Goal: Task Accomplishment & Management: Manage account settings

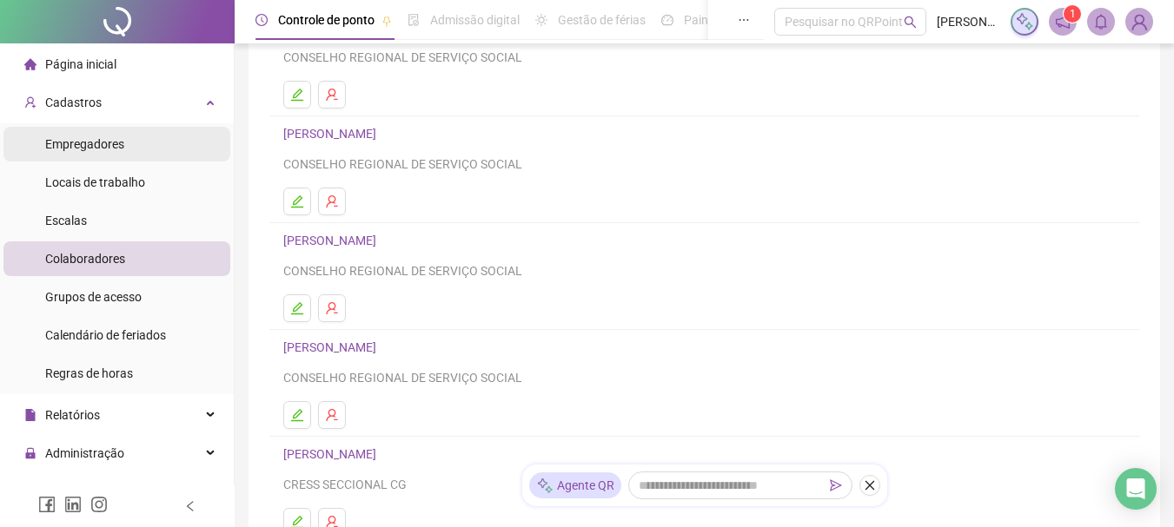
click at [95, 138] on span "Empregadores" at bounding box center [84, 144] width 79 height 14
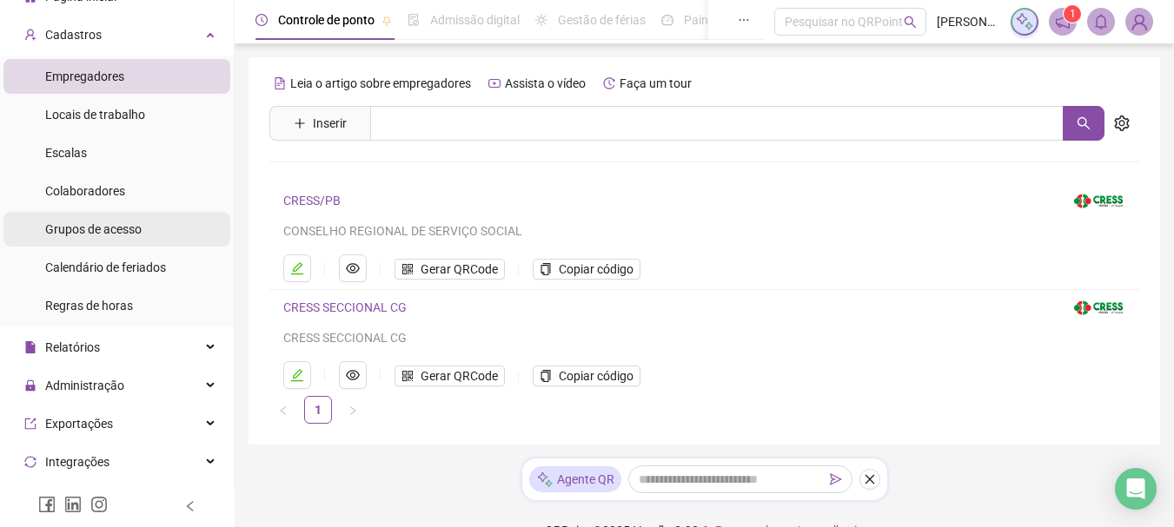
scroll to position [87, 0]
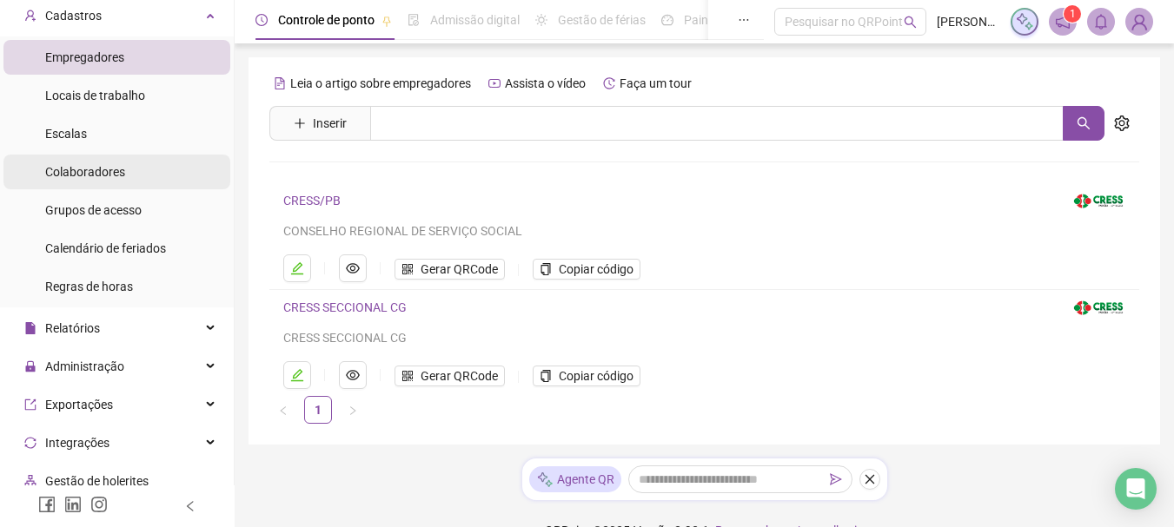
click at [90, 168] on span "Colaboradores" at bounding box center [85, 172] width 80 height 14
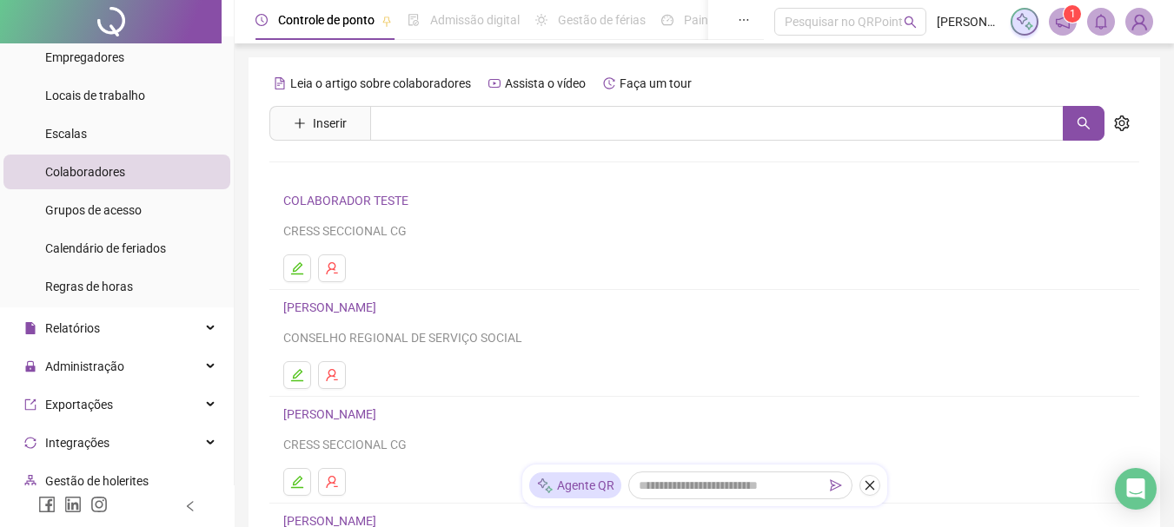
click at [357, 307] on link "FERNANDA OLIVEIRA DE CARVALHO" at bounding box center [332, 308] width 98 height 14
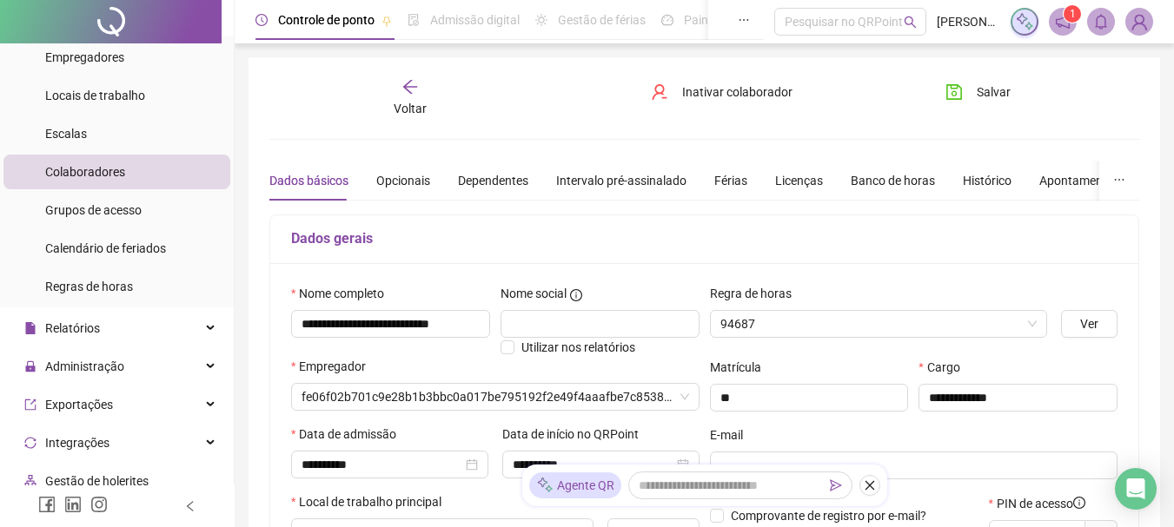
type input "**********"
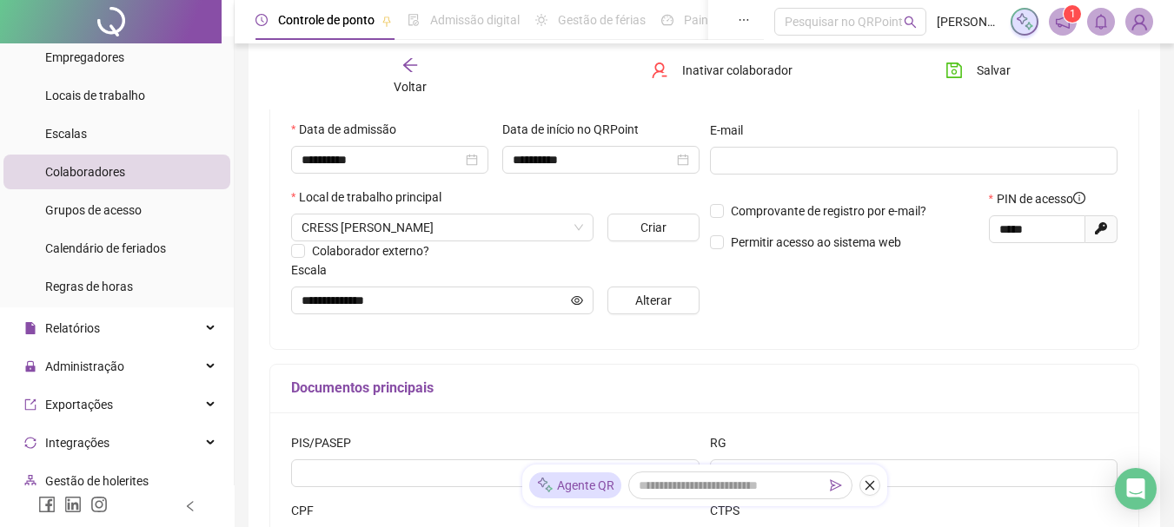
scroll to position [347, 0]
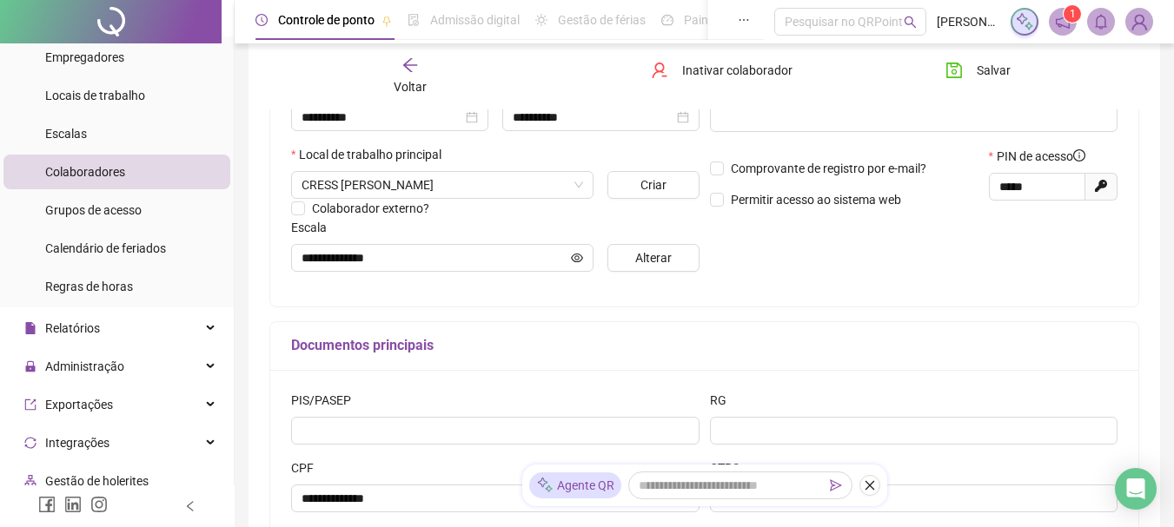
click at [107, 166] on span "Colaboradores" at bounding box center [85, 172] width 80 height 14
click at [118, 174] on span "Colaboradores" at bounding box center [85, 172] width 80 height 14
click at [104, 167] on span "Colaboradores" at bounding box center [85, 172] width 80 height 14
click at [408, 58] on icon "arrow-left" at bounding box center [409, 64] width 17 height 17
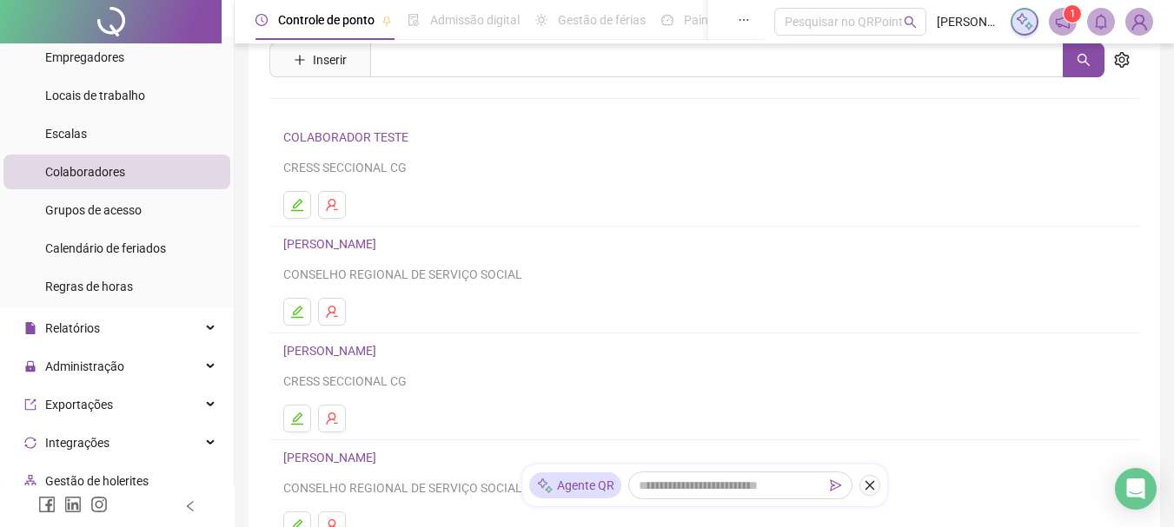
scroll to position [0, 0]
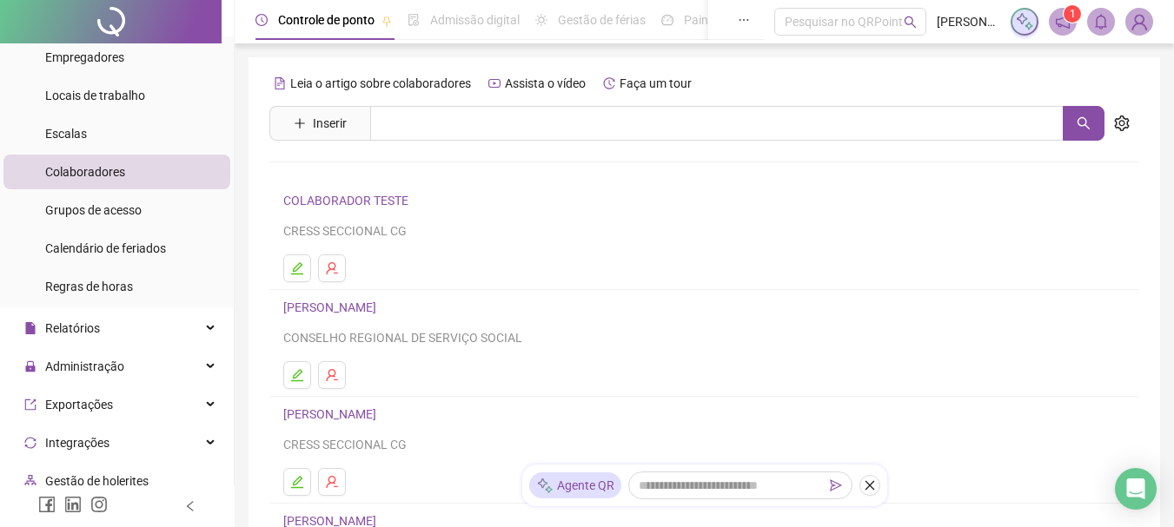
click at [110, 168] on span "Colaboradores" at bounding box center [85, 172] width 80 height 14
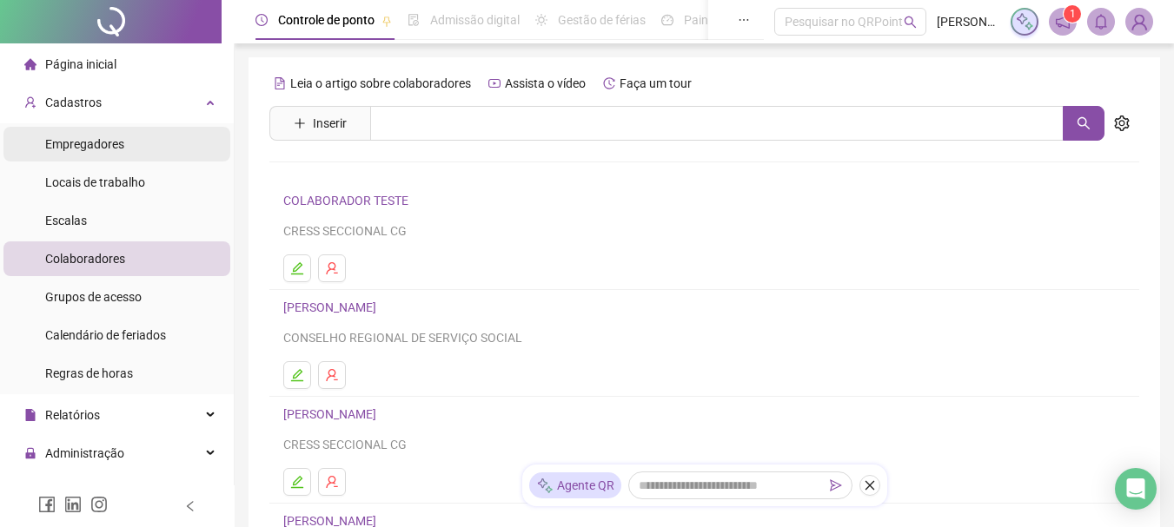
click at [81, 143] on span "Empregadores" at bounding box center [84, 144] width 79 height 14
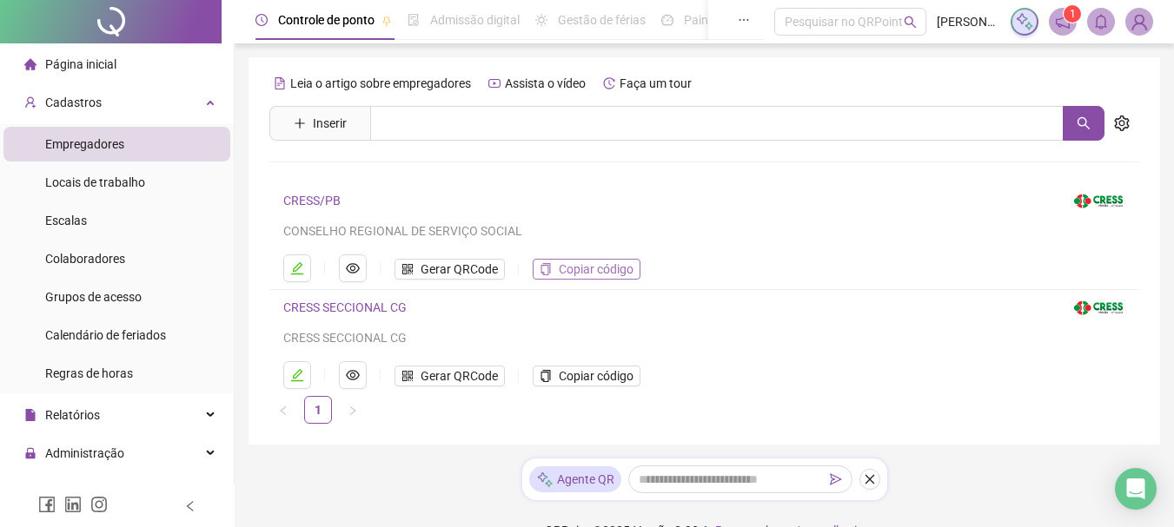
click at [570, 271] on span "Copiar código" at bounding box center [596, 269] width 75 height 19
click at [591, 378] on span "Copiar código" at bounding box center [596, 376] width 75 height 19
click at [597, 375] on span "Copiar código" at bounding box center [596, 376] width 75 height 19
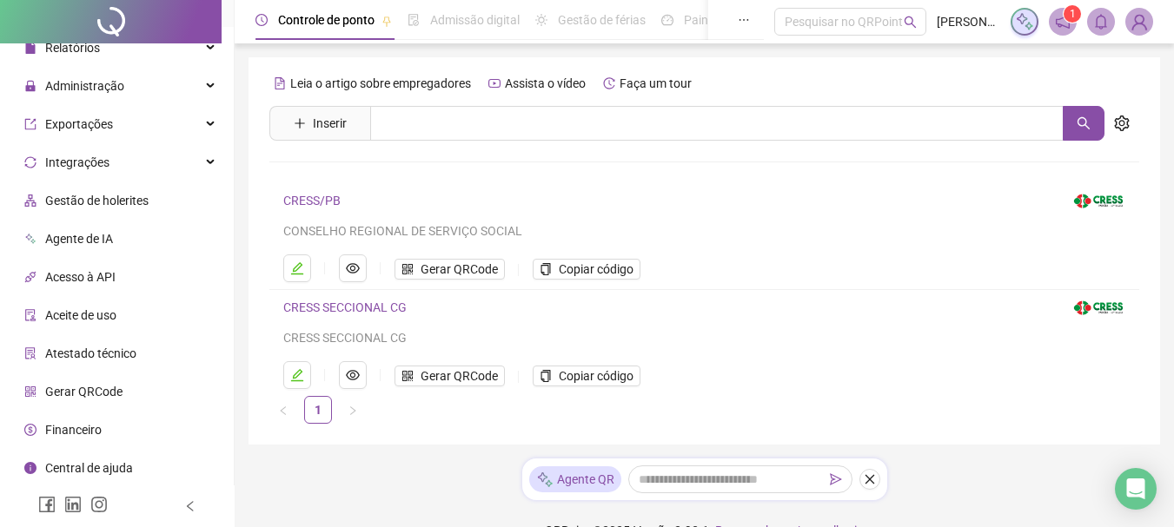
scroll to position [281, 0]
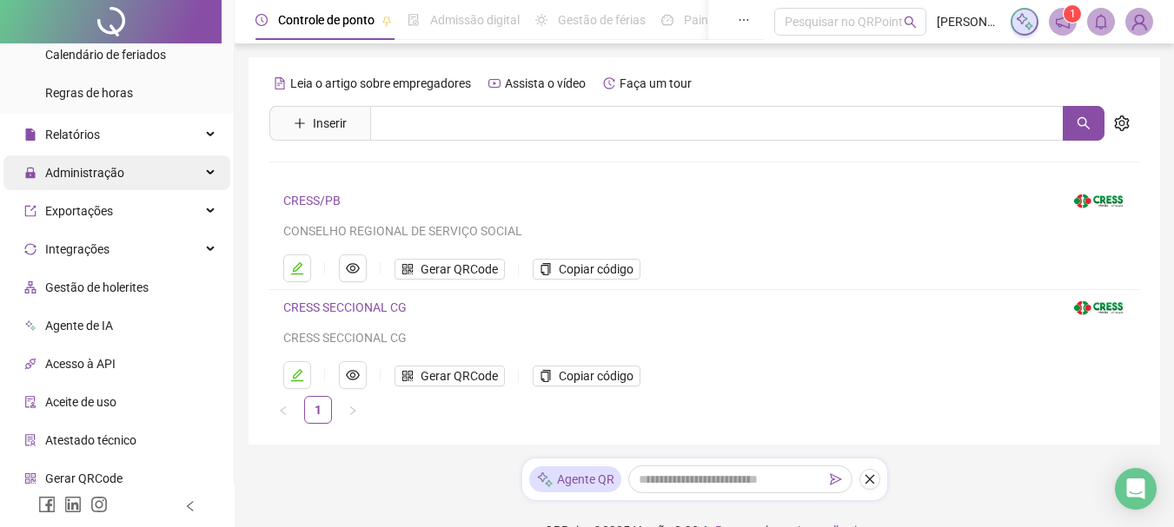
click at [164, 167] on div "Administração" at bounding box center [116, 172] width 227 height 35
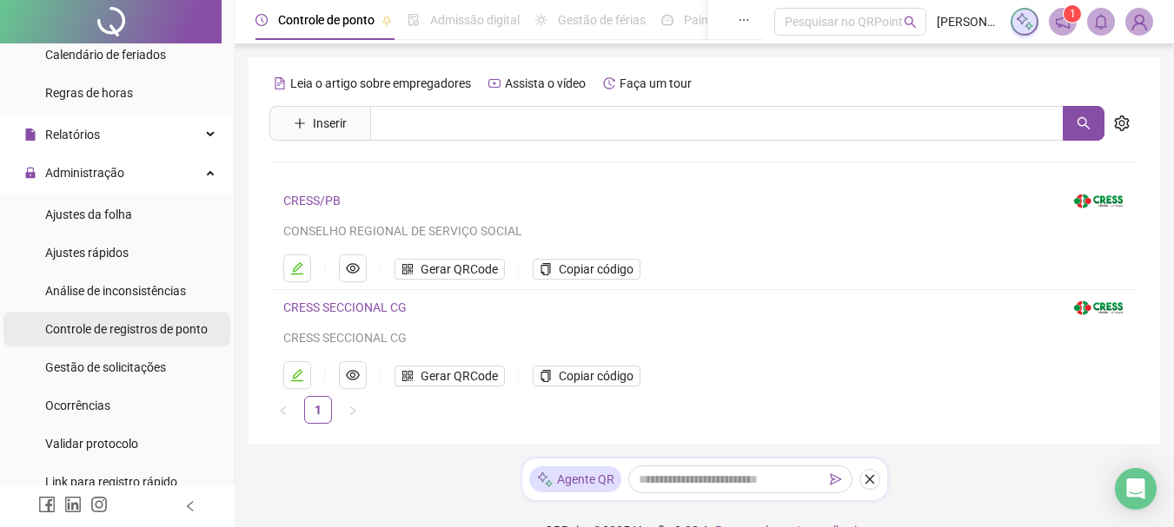
scroll to position [367, 0]
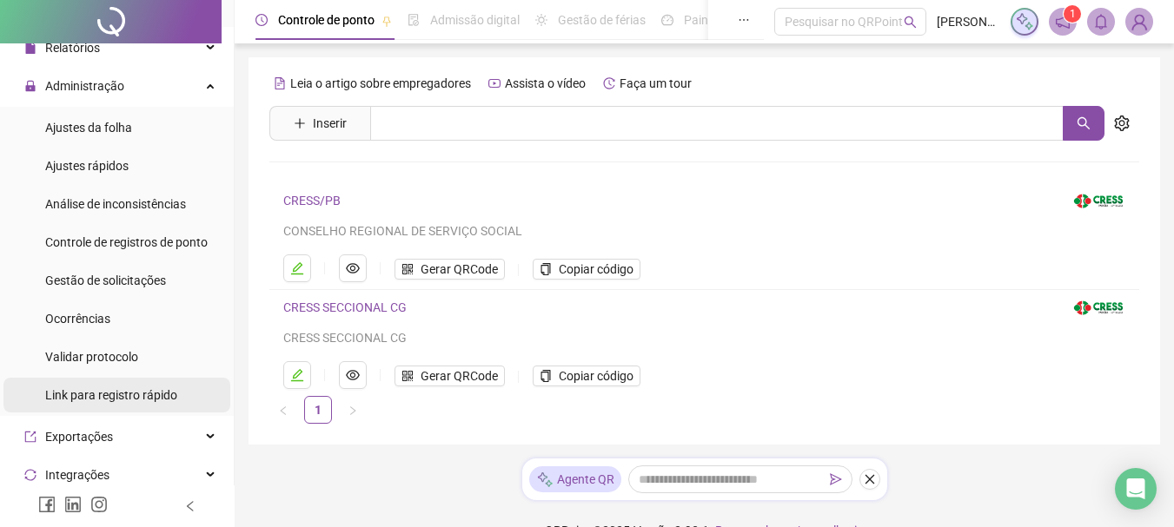
click at [102, 396] on span "Link para registro rápido" at bounding box center [111, 395] width 132 height 14
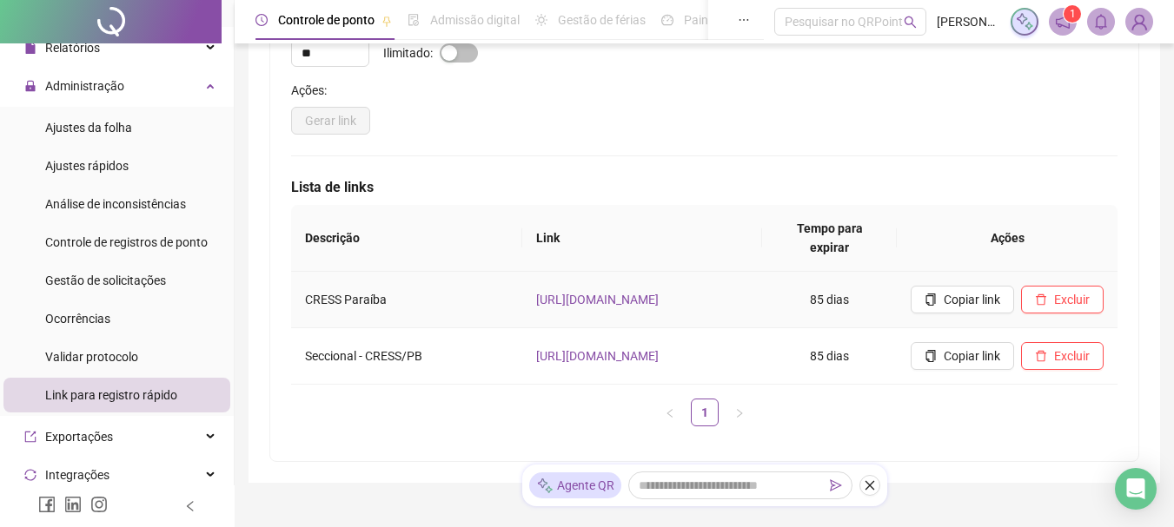
scroll to position [261, 0]
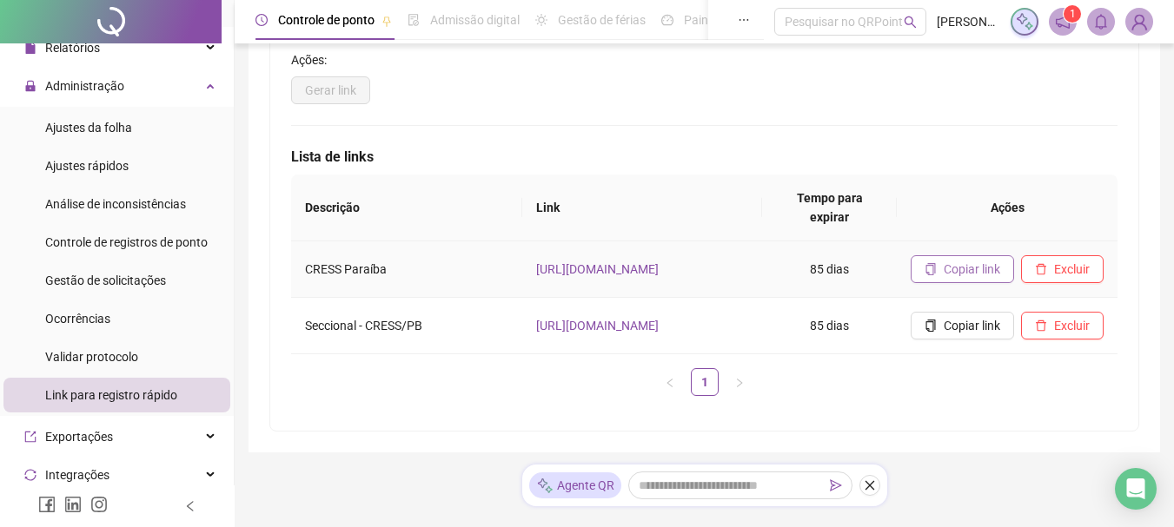
click at [982, 260] on span "Copiar link" at bounding box center [971, 269] width 56 height 19
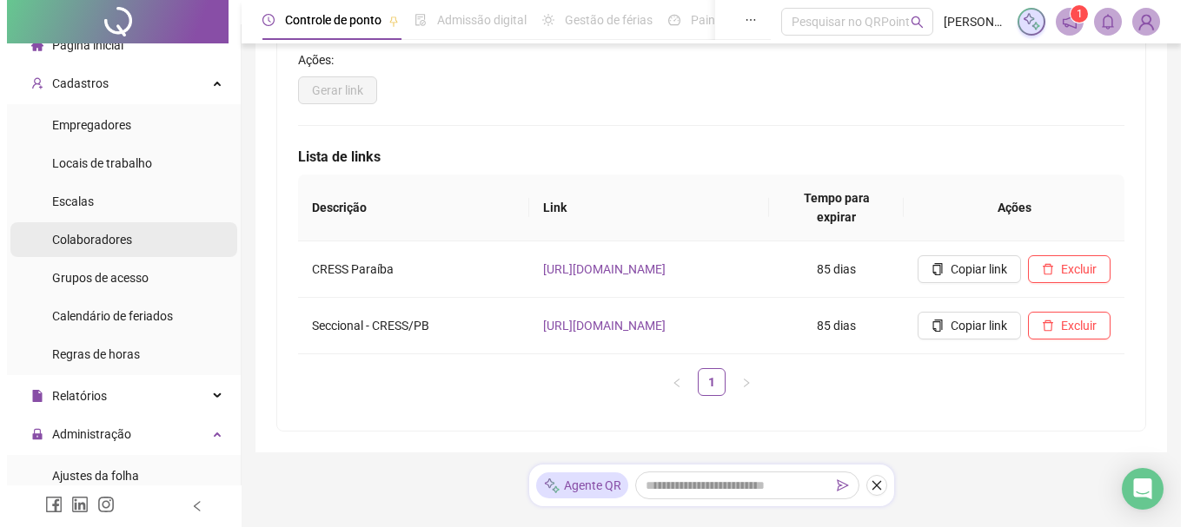
scroll to position [0, 0]
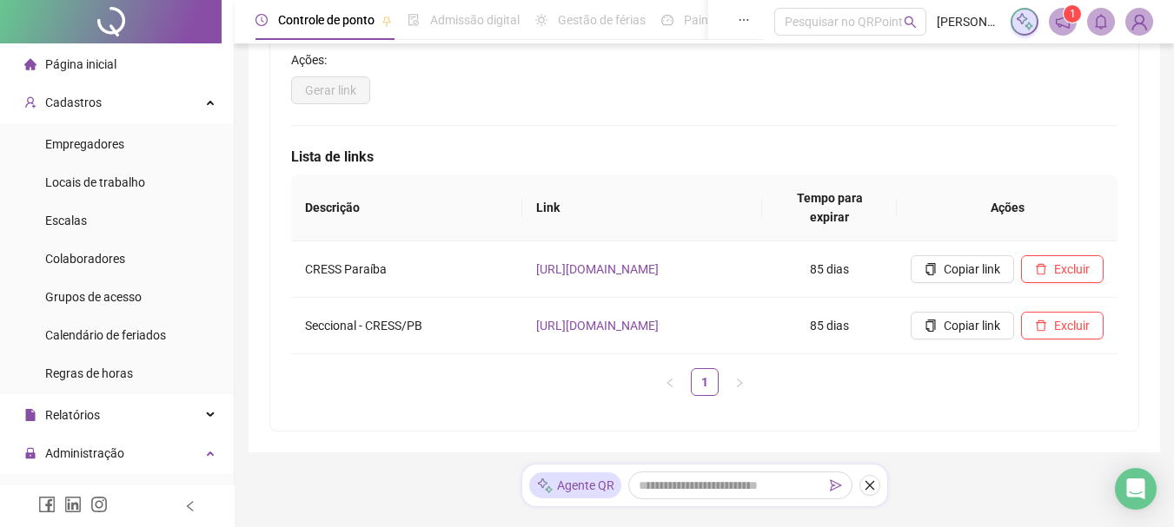
click at [1140, 20] on img at bounding box center [1139, 22] width 26 height 26
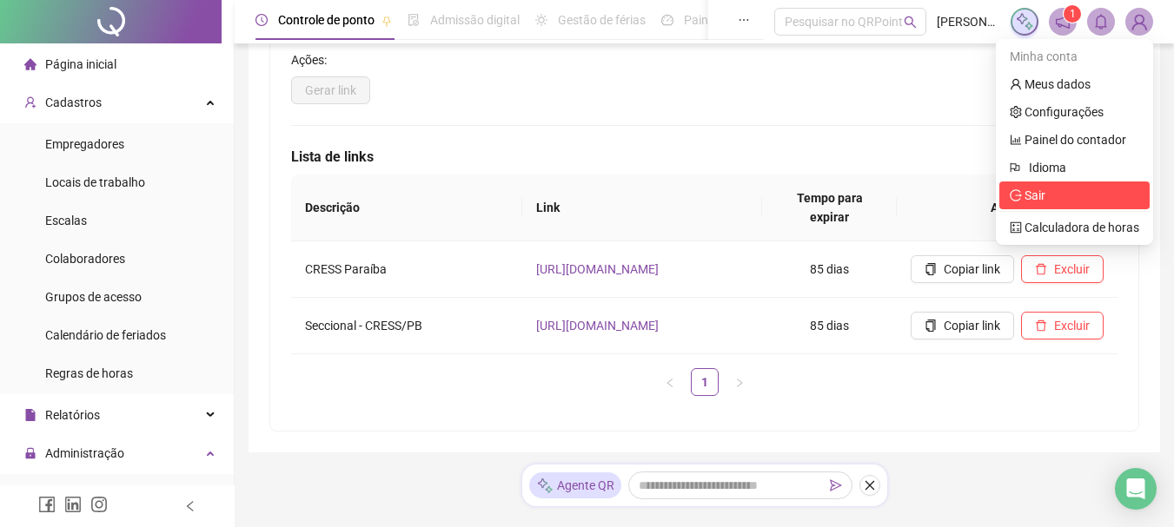
click at [1035, 195] on span "Sair" at bounding box center [1034, 195] width 21 height 14
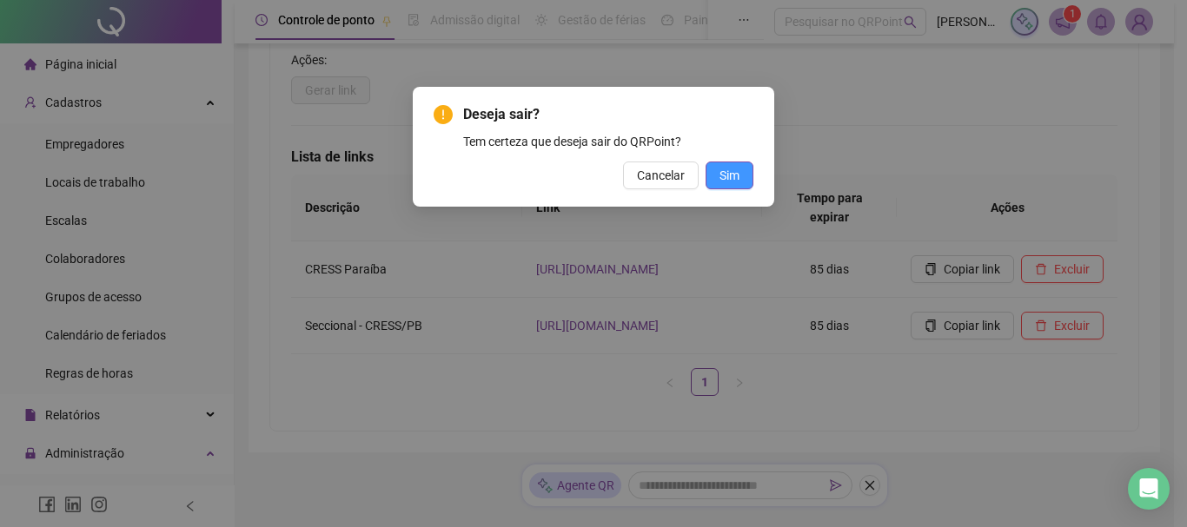
click at [737, 172] on span "Sim" at bounding box center [729, 175] width 20 height 19
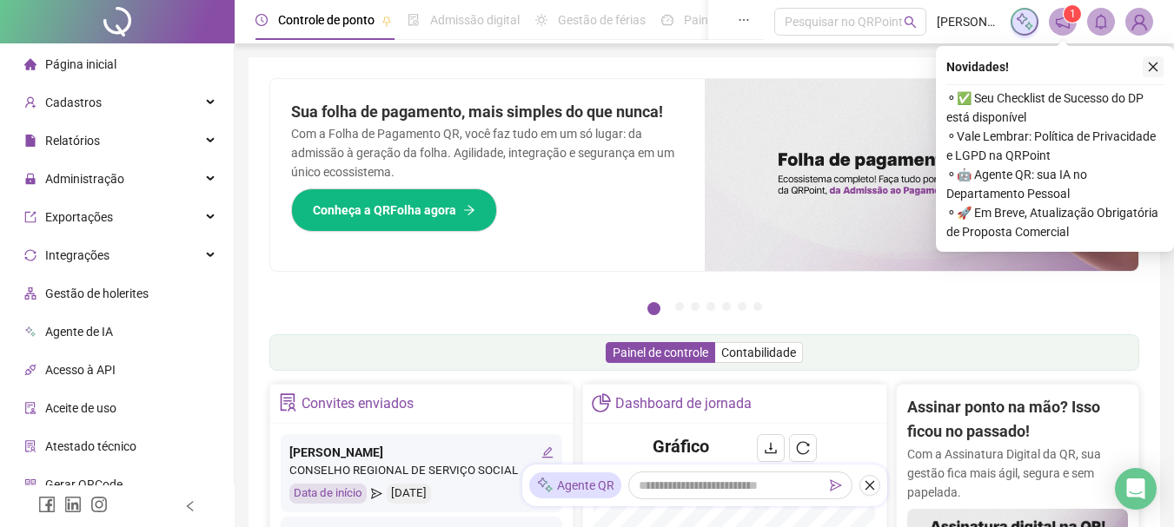
click at [1150, 61] on icon "close" at bounding box center [1153, 67] width 12 height 12
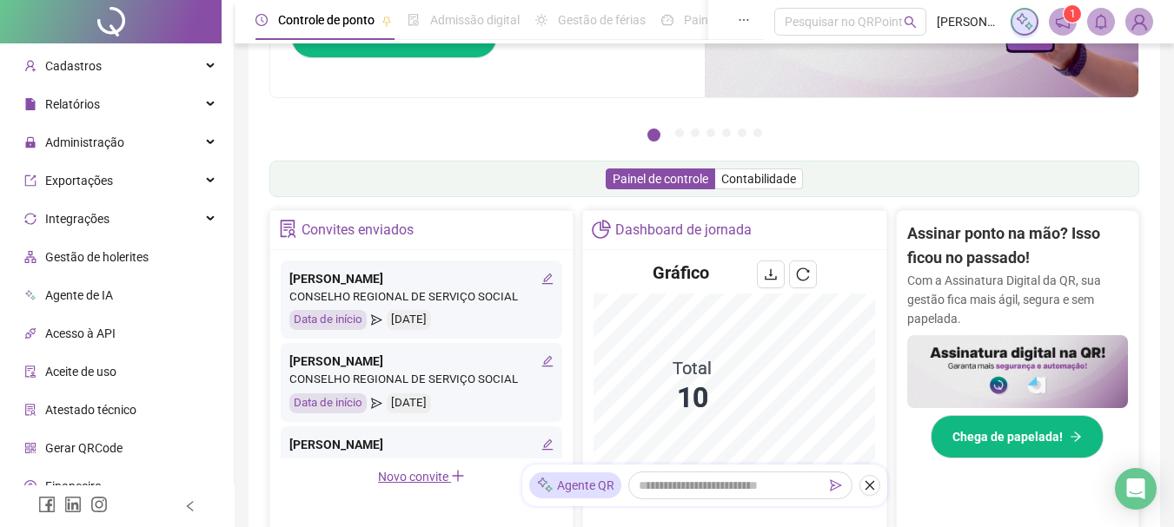
scroll to position [6, 0]
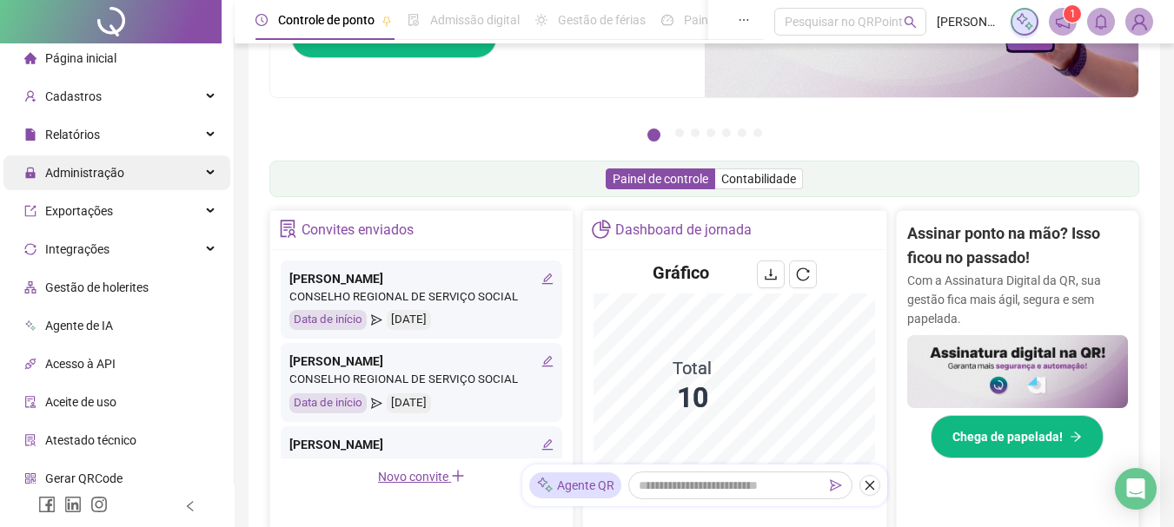
click at [155, 175] on div "Administração" at bounding box center [116, 172] width 227 height 35
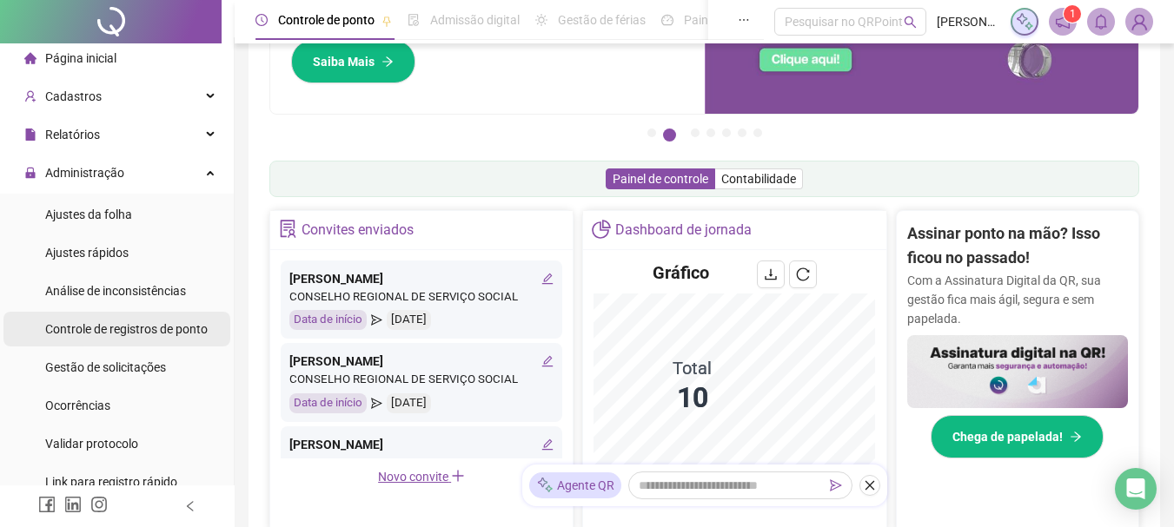
click at [122, 333] on span "Controle de registros de ponto" at bounding box center [126, 329] width 162 height 14
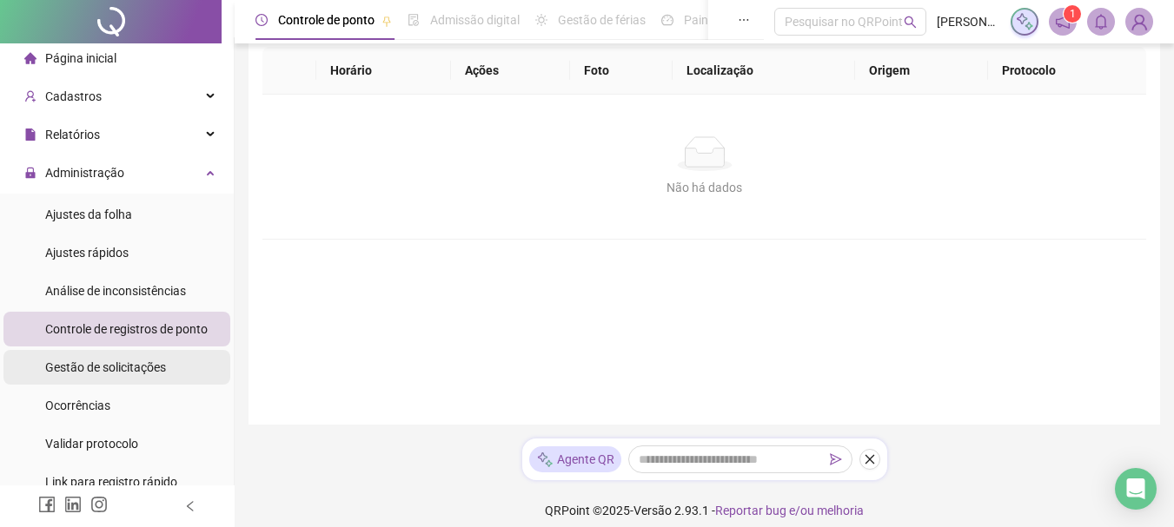
click at [122, 369] on span "Gestão de solicitações" at bounding box center [105, 367] width 121 height 14
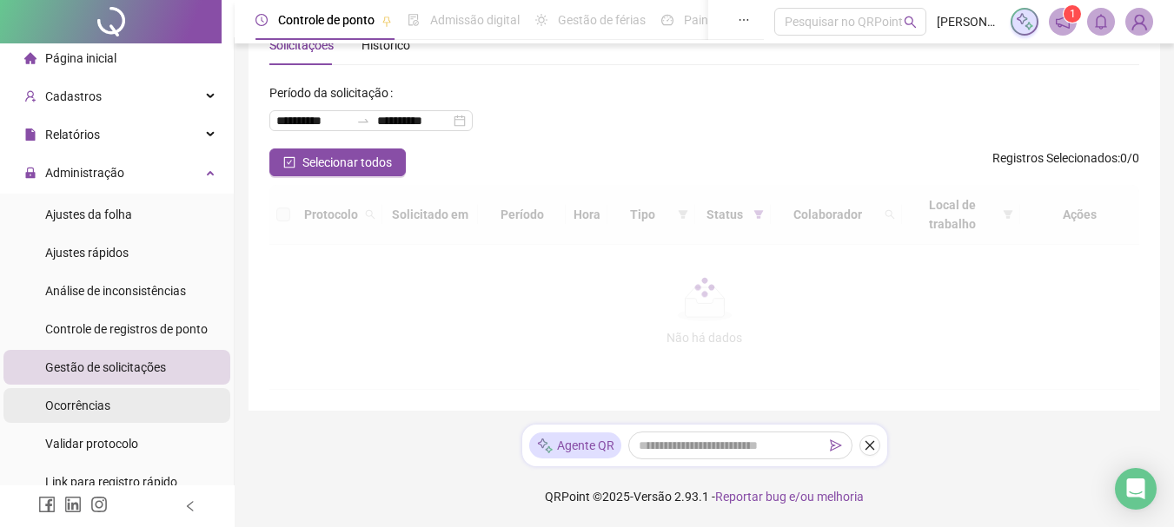
scroll to position [76, 0]
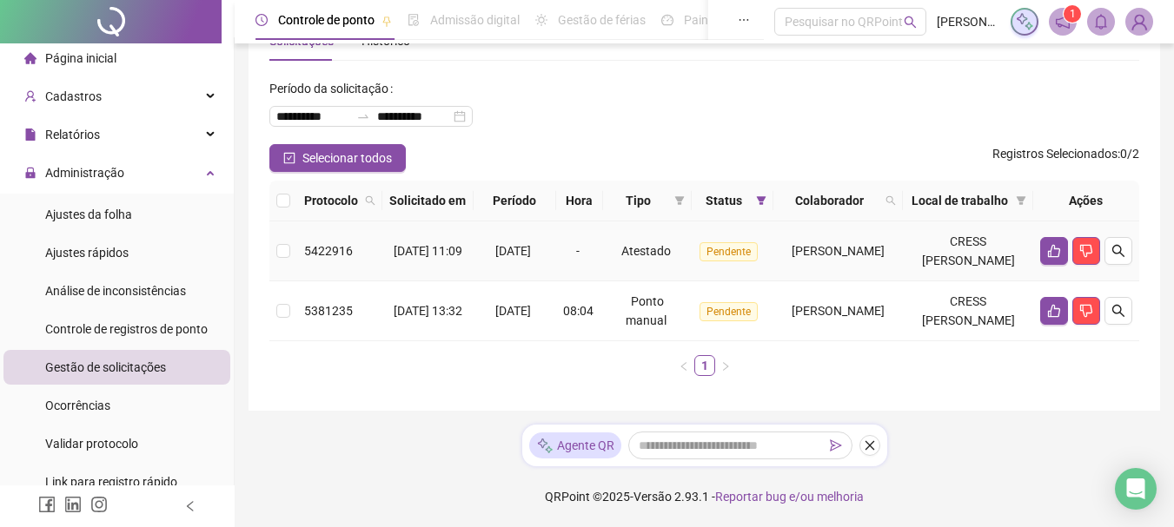
click at [791, 248] on span "FERNANDA OLIVEIRA DE CARVALHO" at bounding box center [837, 251] width 93 height 14
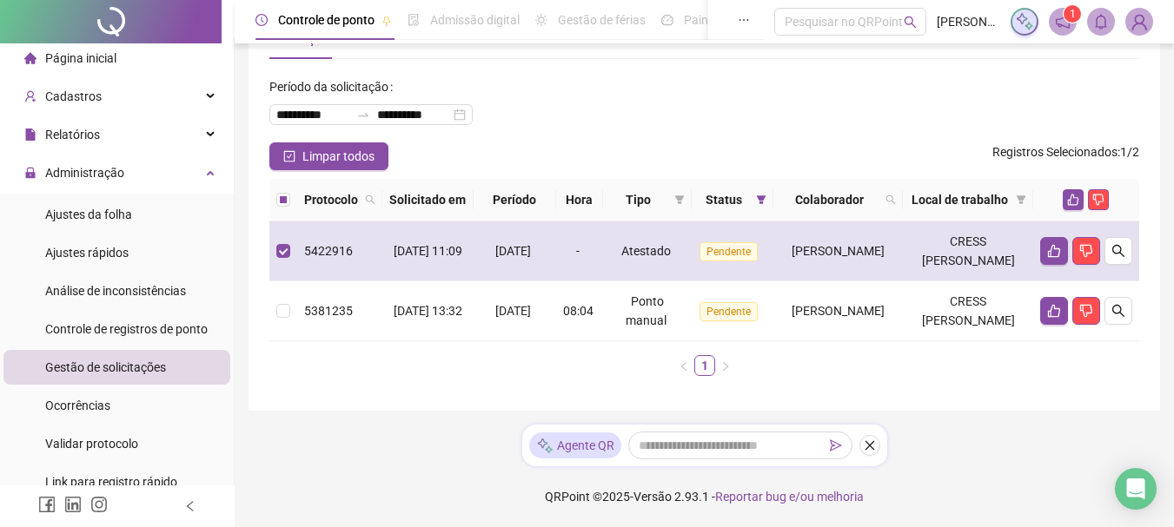
click at [791, 248] on span "FERNANDA OLIVEIRA DE CARVALHO" at bounding box center [837, 251] width 93 height 14
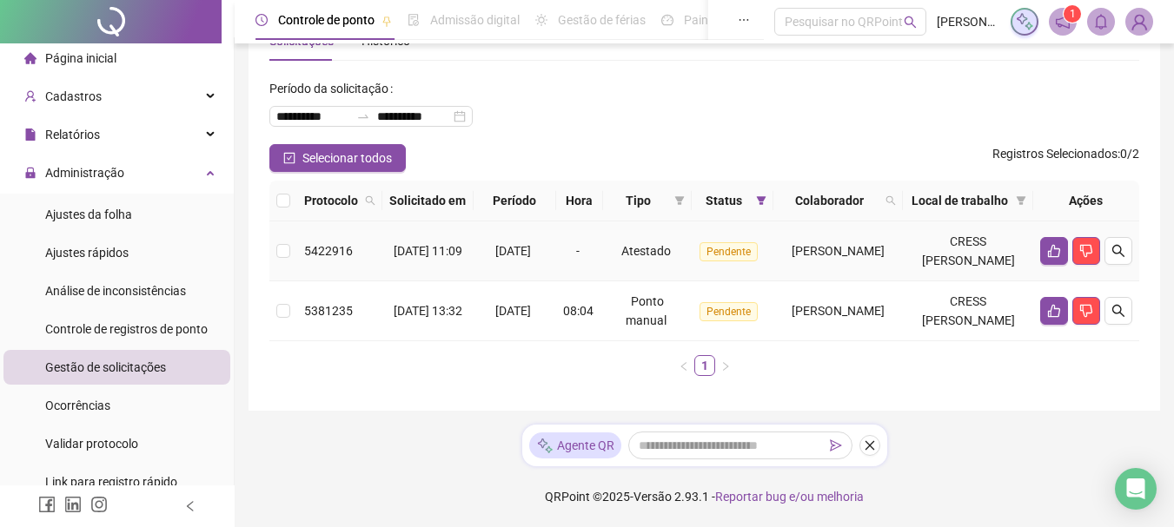
click at [501, 245] on span "17/09/2025" at bounding box center [513, 251] width 36 height 14
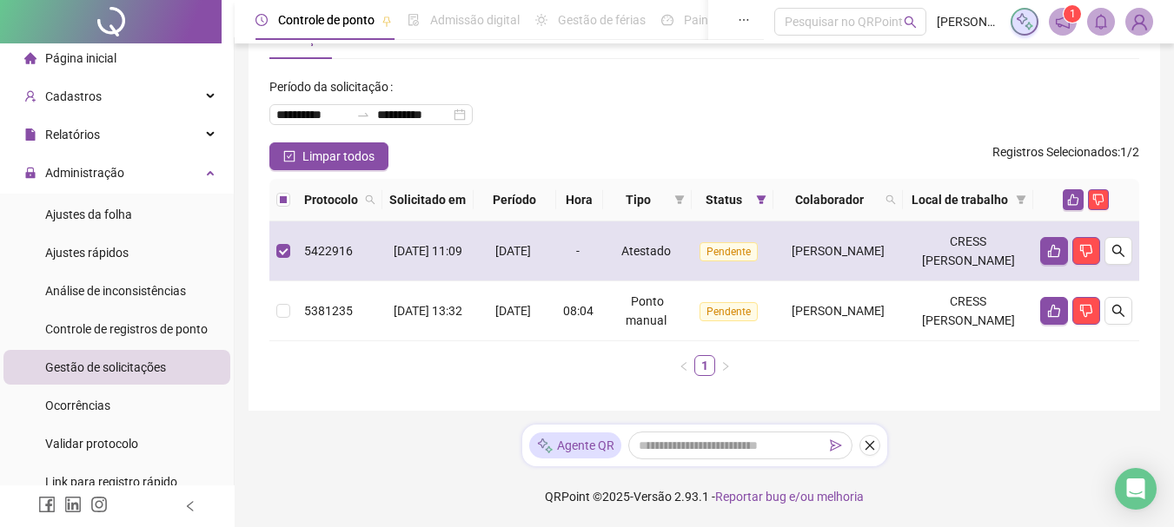
click at [501, 245] on span "17/09/2025" at bounding box center [513, 251] width 36 height 14
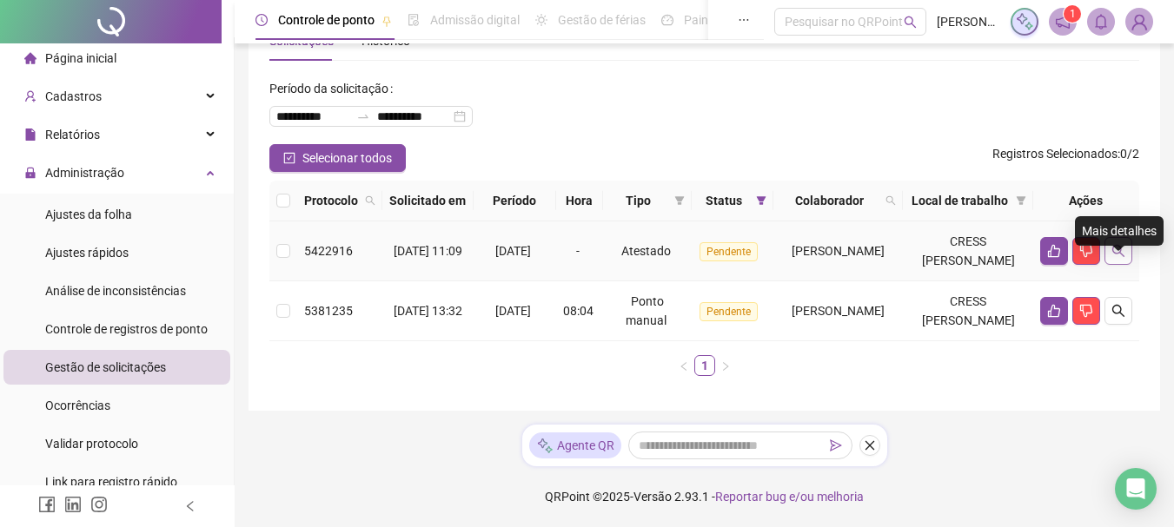
click at [1118, 246] on icon "search" at bounding box center [1118, 251] width 12 height 12
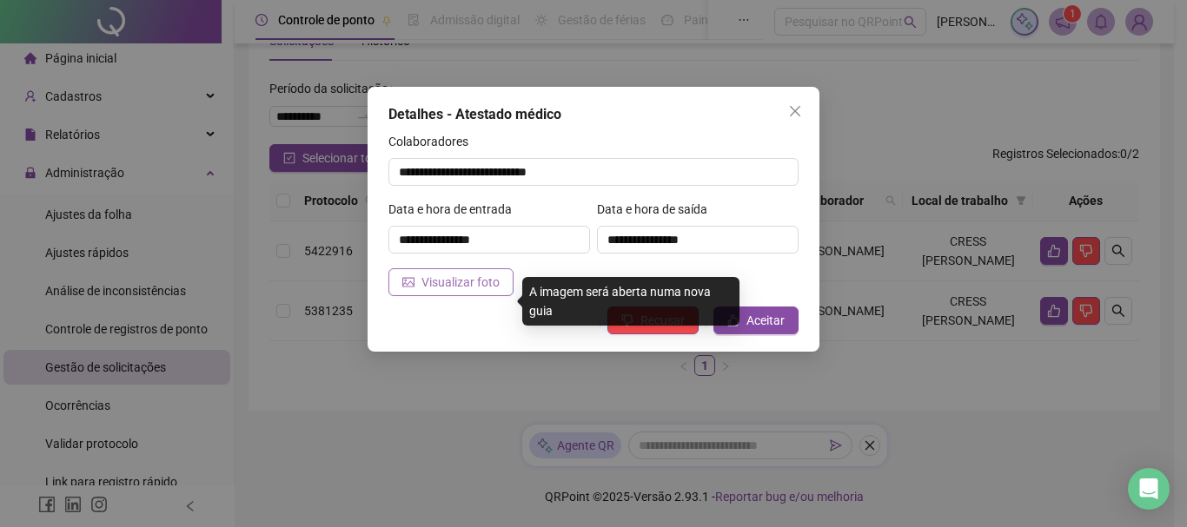
click at [464, 286] on span "Visualizar foto" at bounding box center [460, 282] width 78 height 19
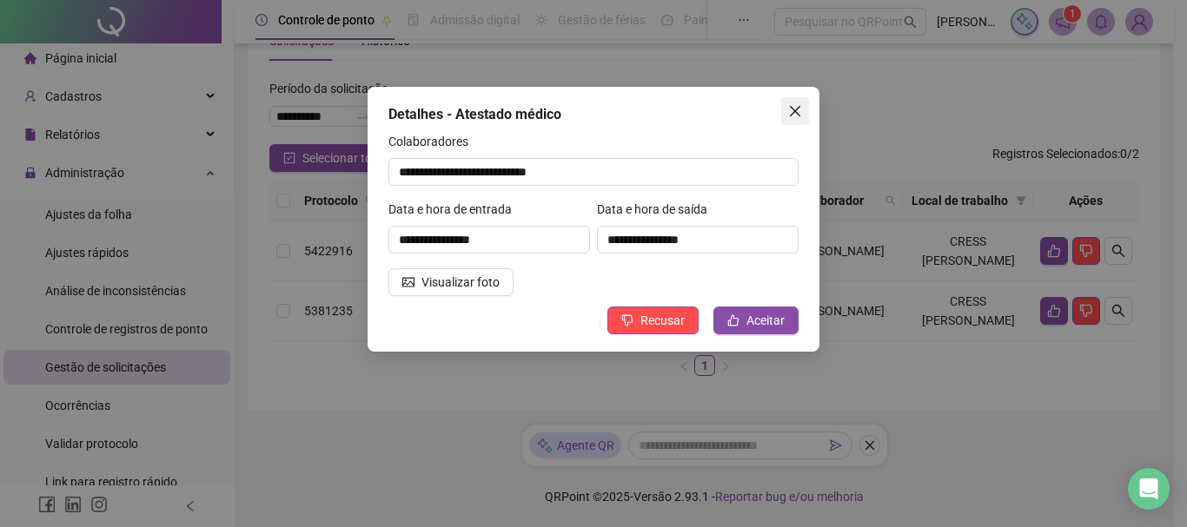
click at [799, 109] on icon "close" at bounding box center [795, 111] width 14 height 14
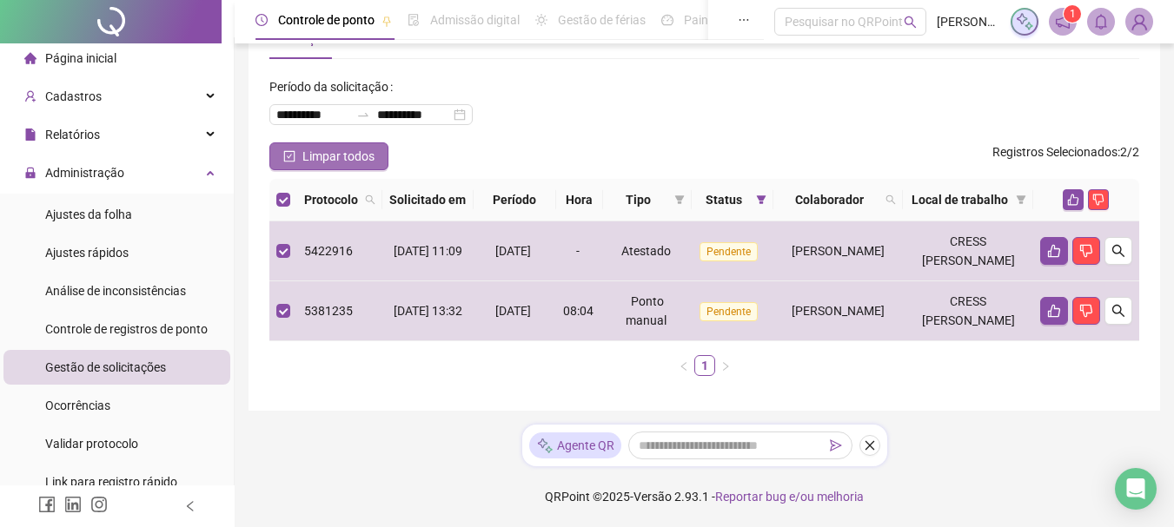
click at [318, 147] on span "Limpar todos" at bounding box center [338, 156] width 72 height 19
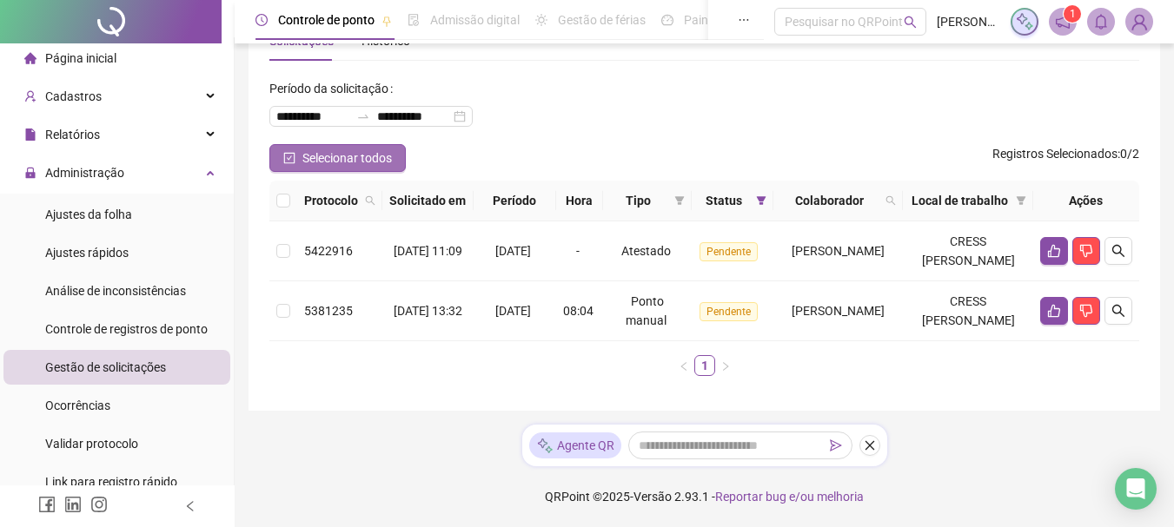
click at [351, 149] on span "Selecionar todos" at bounding box center [346, 158] width 89 height 19
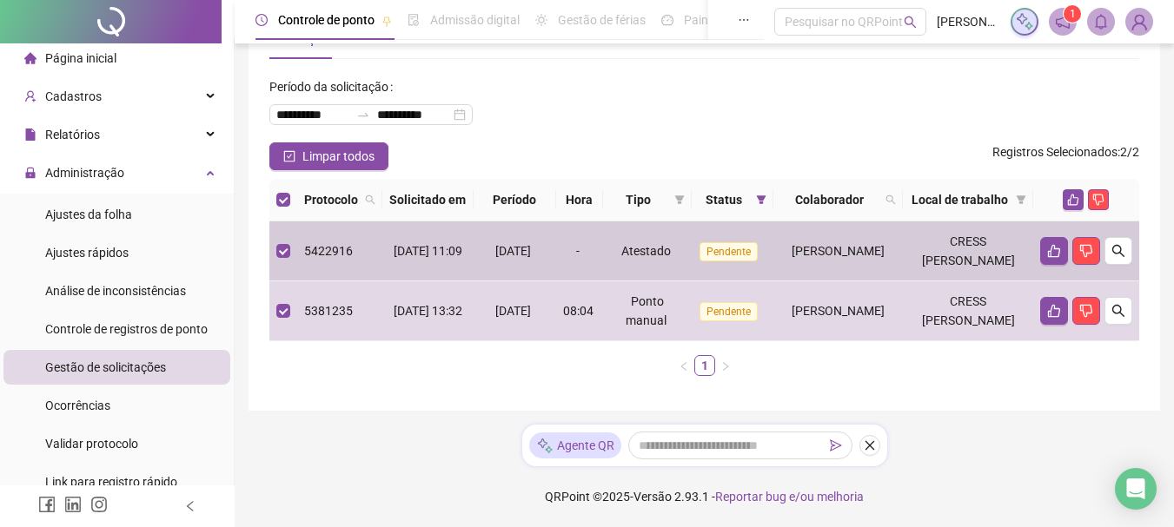
drag, startPoint x: 945, startPoint y: 245, endPoint x: 1019, endPoint y: 404, distance: 175.3
click at [1019, 404] on div "**********" at bounding box center [703, 204] width 911 height 413
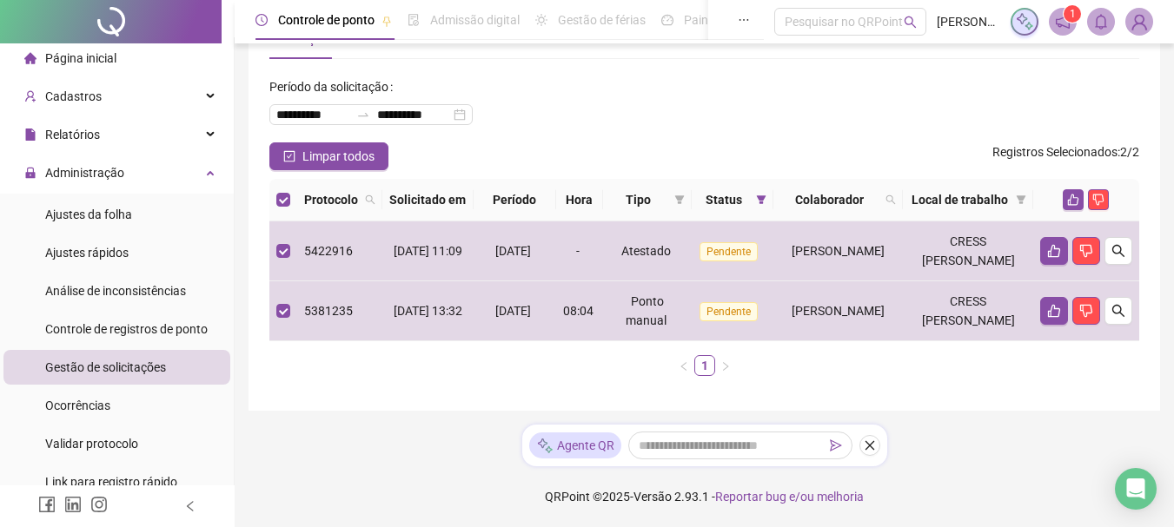
click at [598, 112] on div "**********" at bounding box center [704, 107] width 870 height 69
click at [85, 408] on span "Ocorrências" at bounding box center [77, 406] width 65 height 14
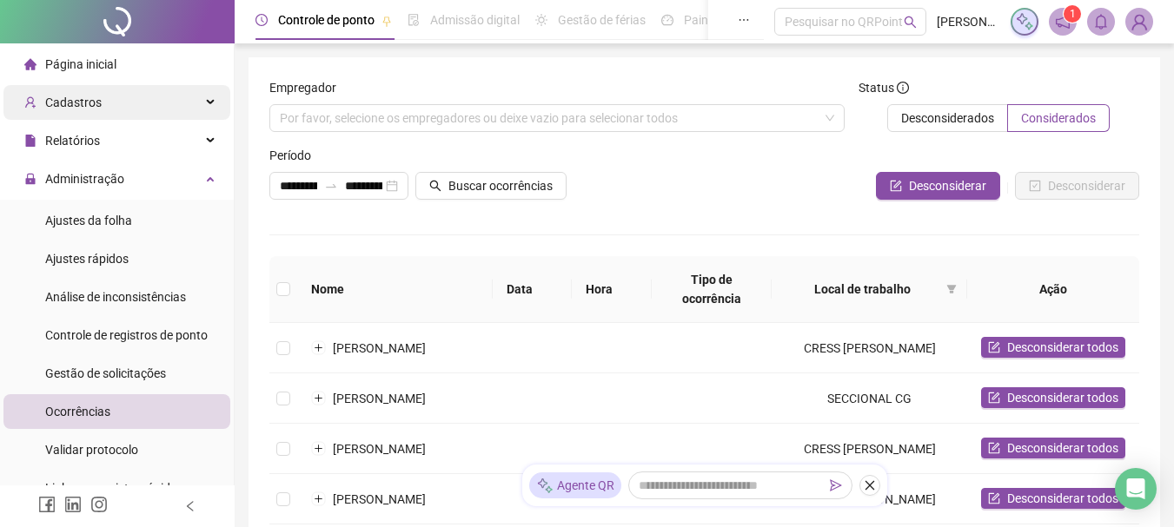
click at [114, 93] on div "Cadastros" at bounding box center [116, 102] width 227 height 35
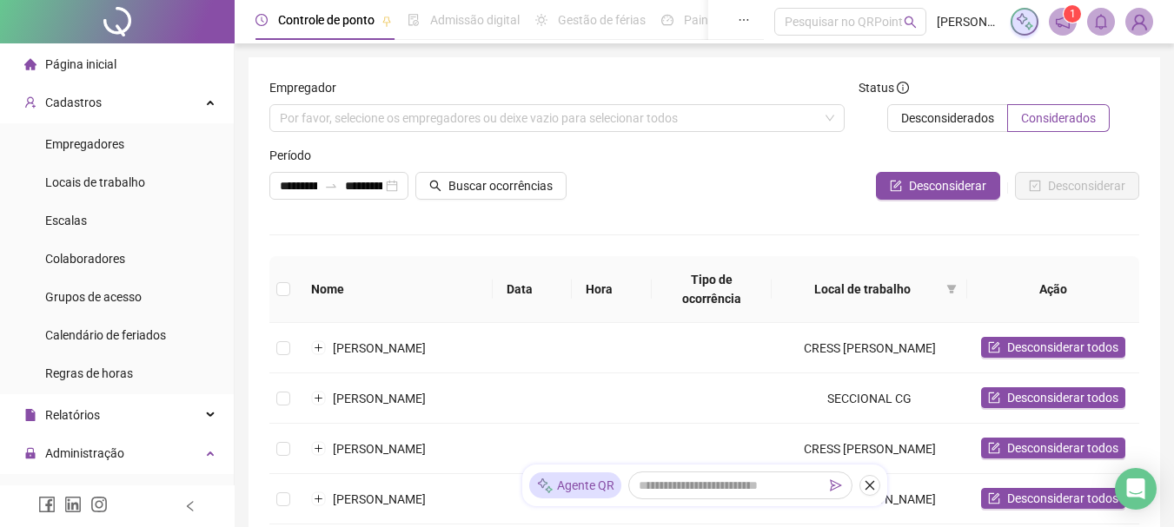
click at [96, 54] on div "Página inicial" at bounding box center [70, 64] width 92 height 35
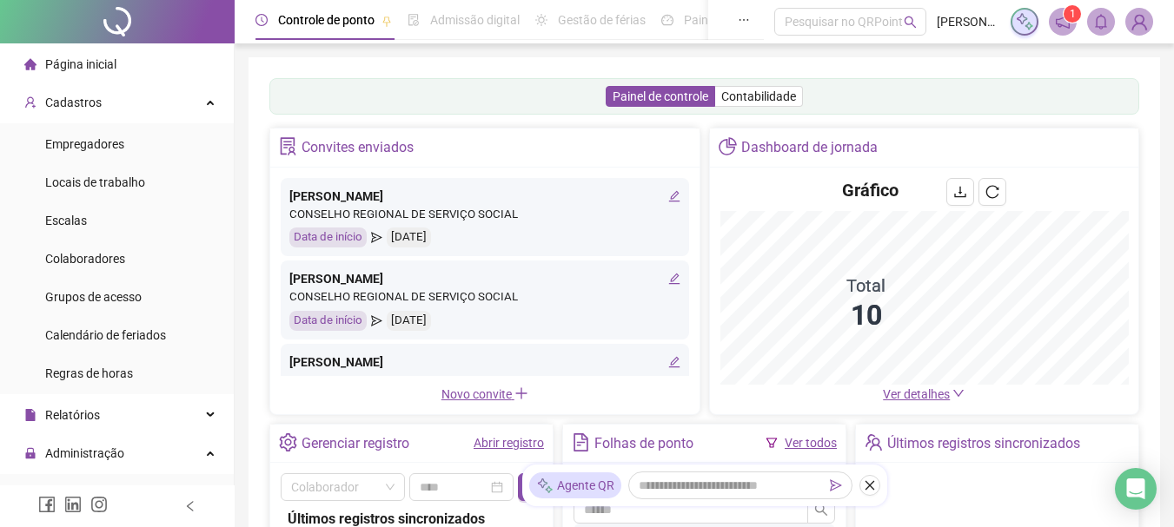
click at [1142, 22] on img at bounding box center [1139, 22] width 26 height 26
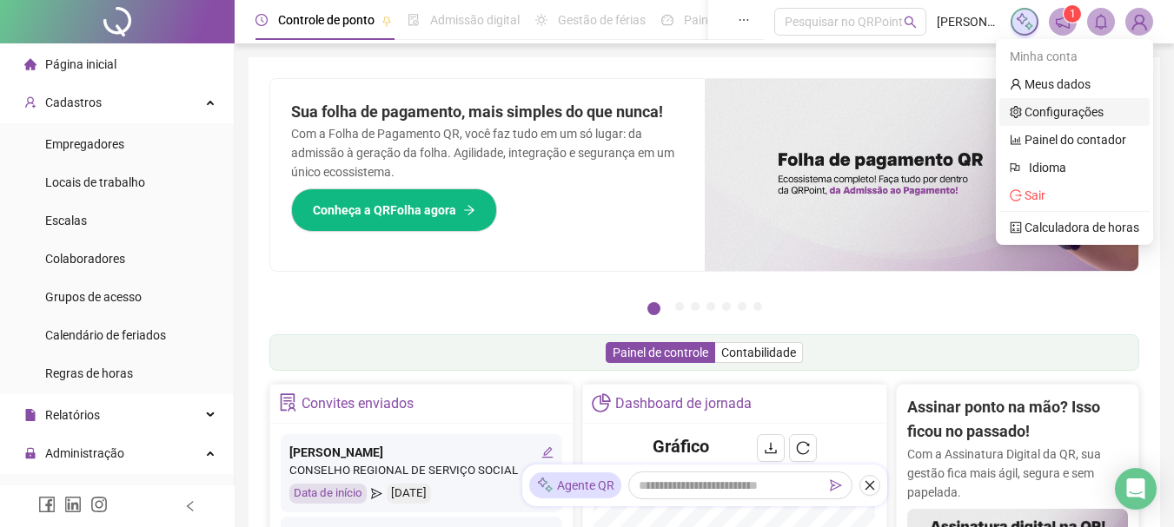
click at [1058, 108] on link "Configurações" at bounding box center [1056, 112] width 94 height 14
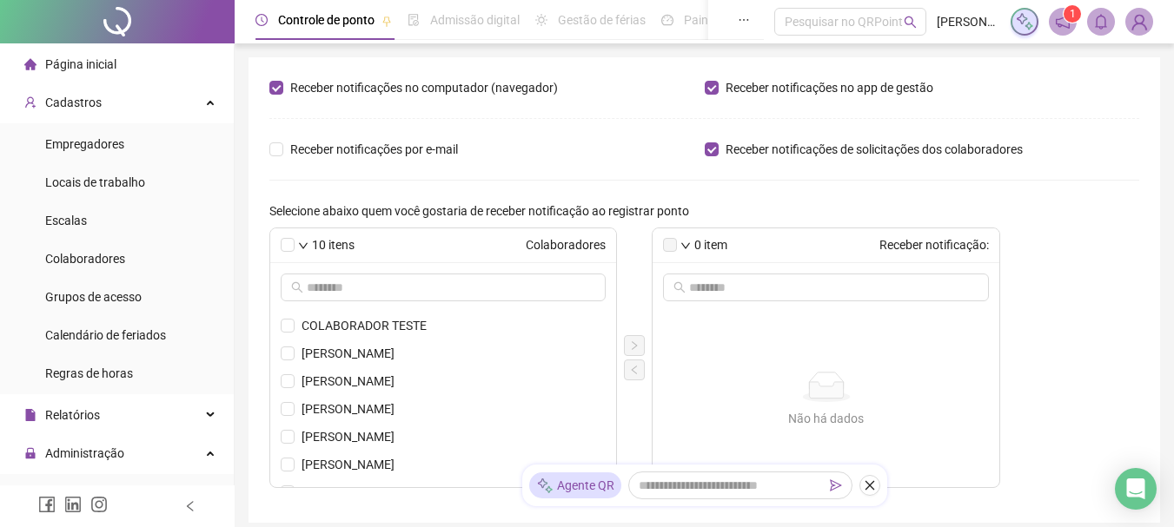
click at [1138, 22] on img at bounding box center [1139, 22] width 26 height 26
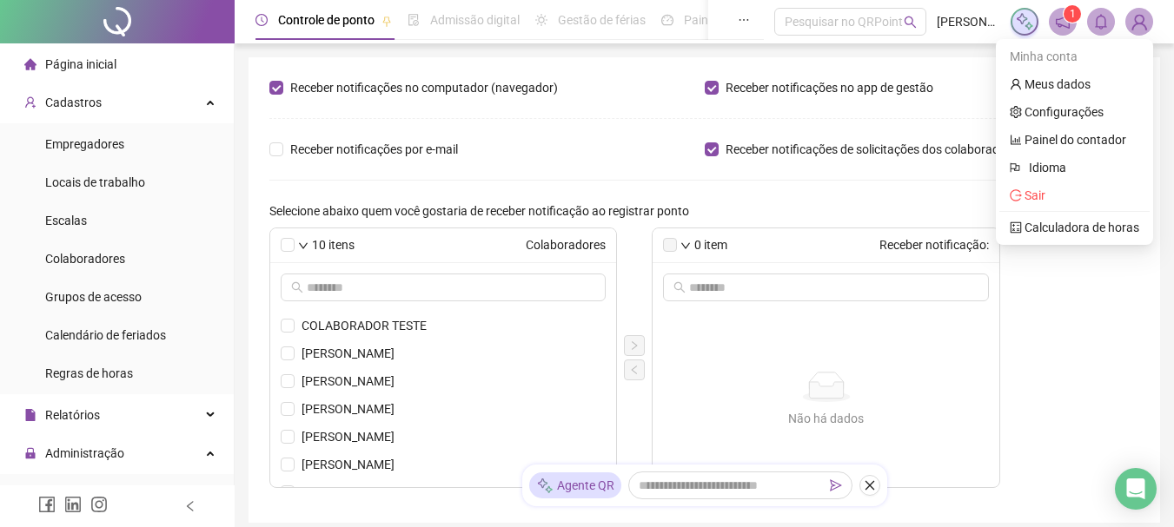
click at [948, 21] on span "Pedro Augustus Massilio - CRESS PB" at bounding box center [967, 21] width 63 height 19
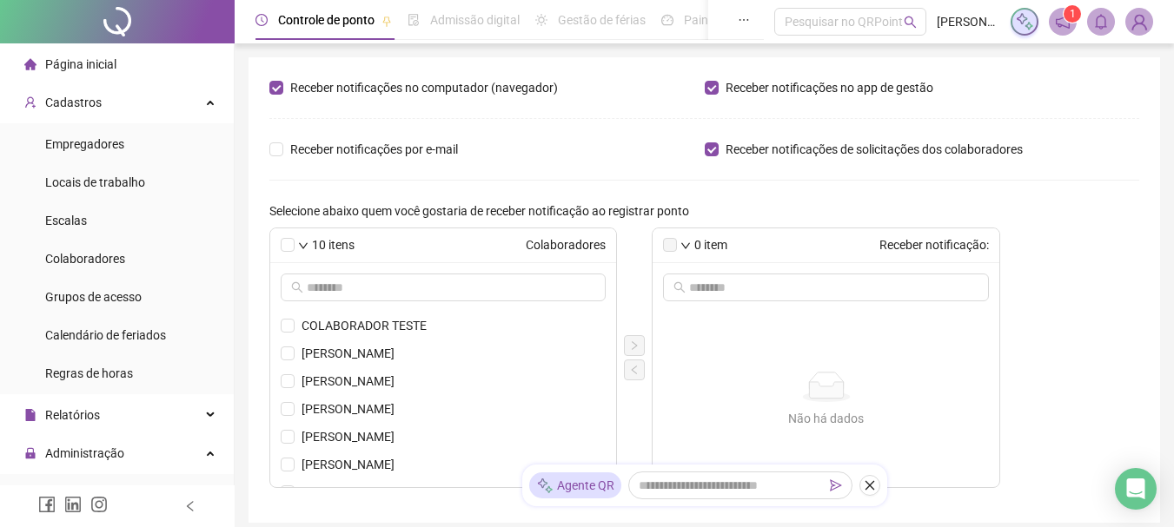
click at [990, 25] on span "Pedro Augustus Massilio - CRESS PB" at bounding box center [967, 21] width 63 height 19
click at [1059, 24] on icon "notification" at bounding box center [1062, 22] width 14 height 14
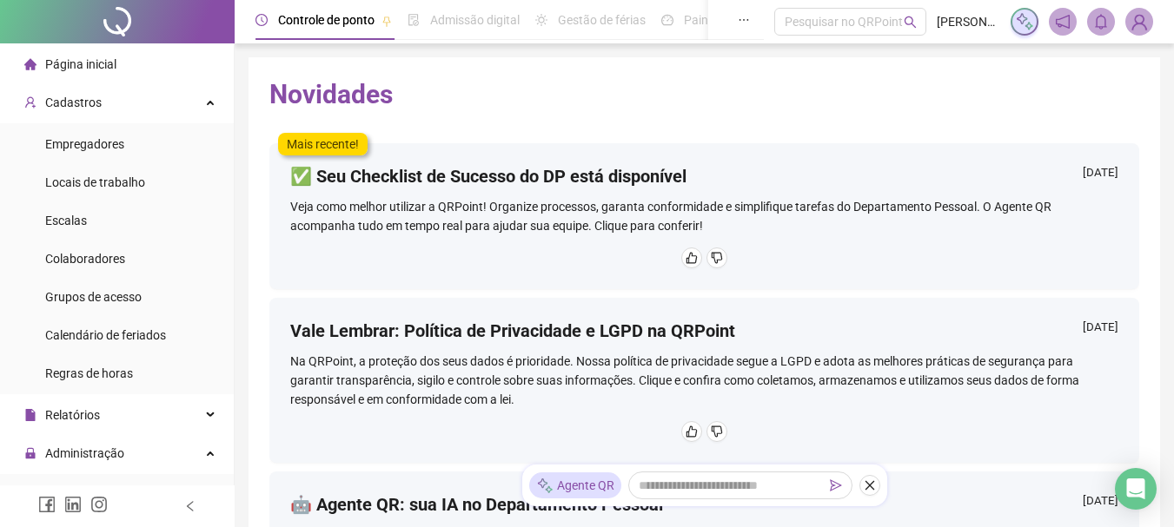
click at [1146, 27] on img at bounding box center [1139, 22] width 26 height 26
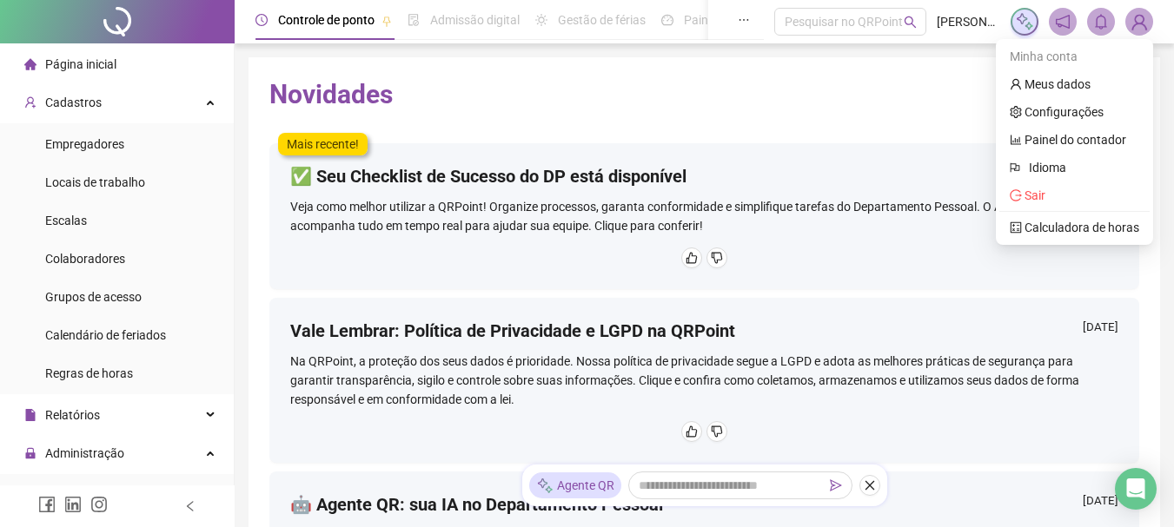
click at [1067, 60] on div "Minha conta" at bounding box center [1074, 57] width 150 height 28
click at [1060, 77] on link "Meus dados" at bounding box center [1049, 84] width 81 height 14
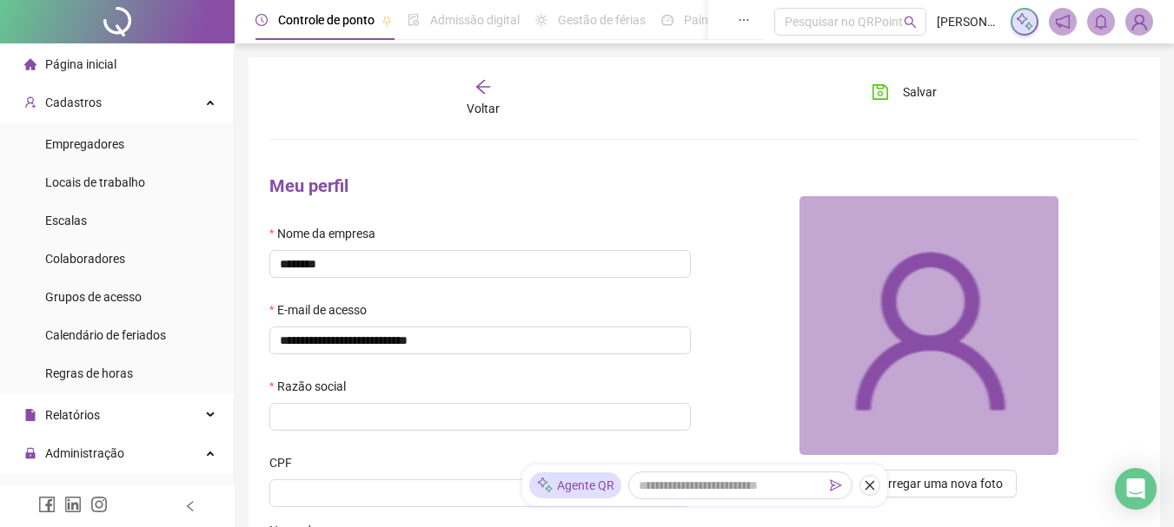
type input "**********"
click at [471, 27] on span "Admissão digital" at bounding box center [474, 20] width 89 height 14
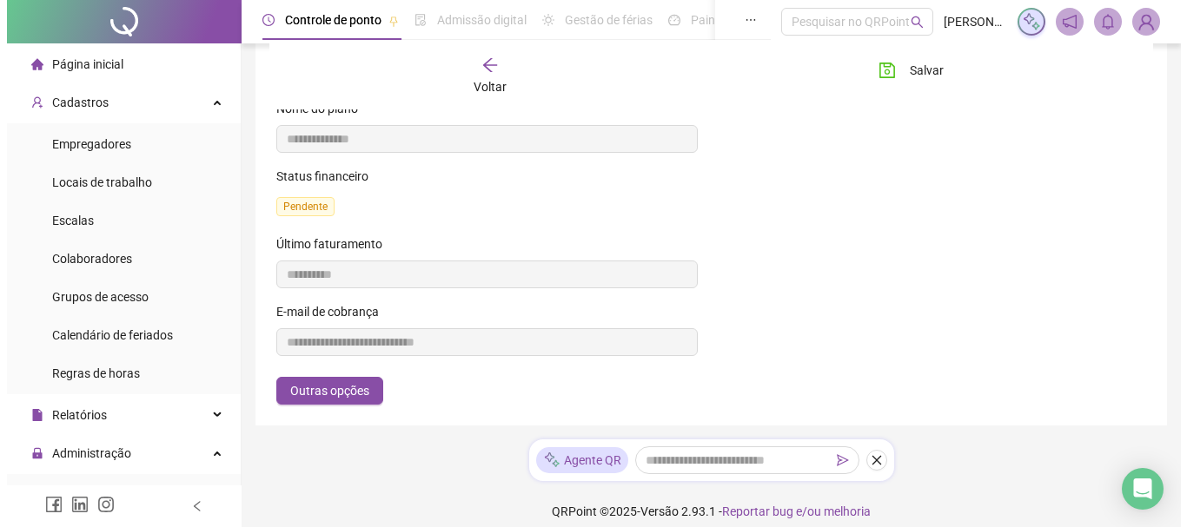
scroll to position [737, 0]
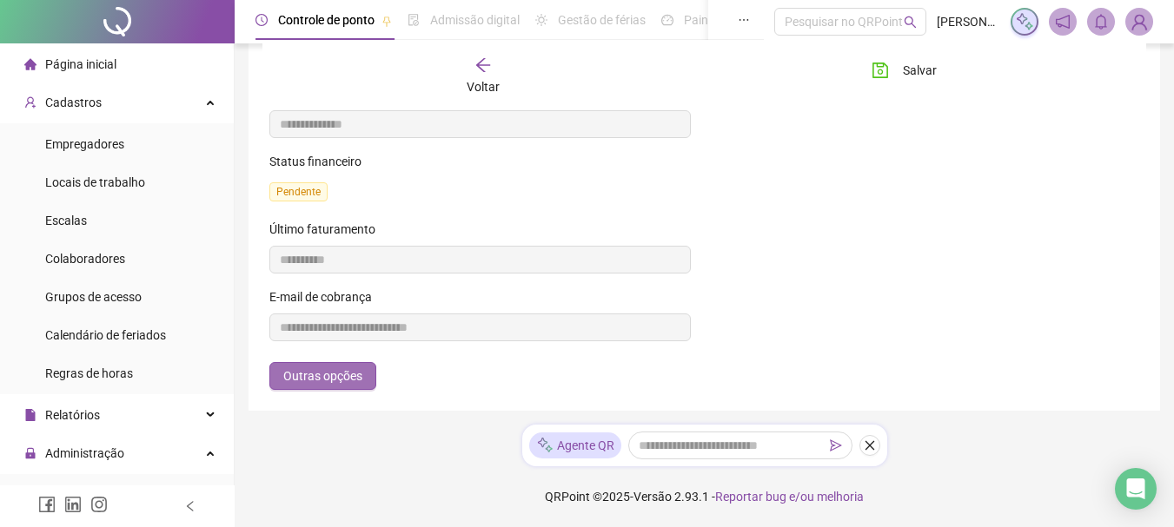
click at [337, 367] on span "Outras opções" at bounding box center [322, 376] width 79 height 19
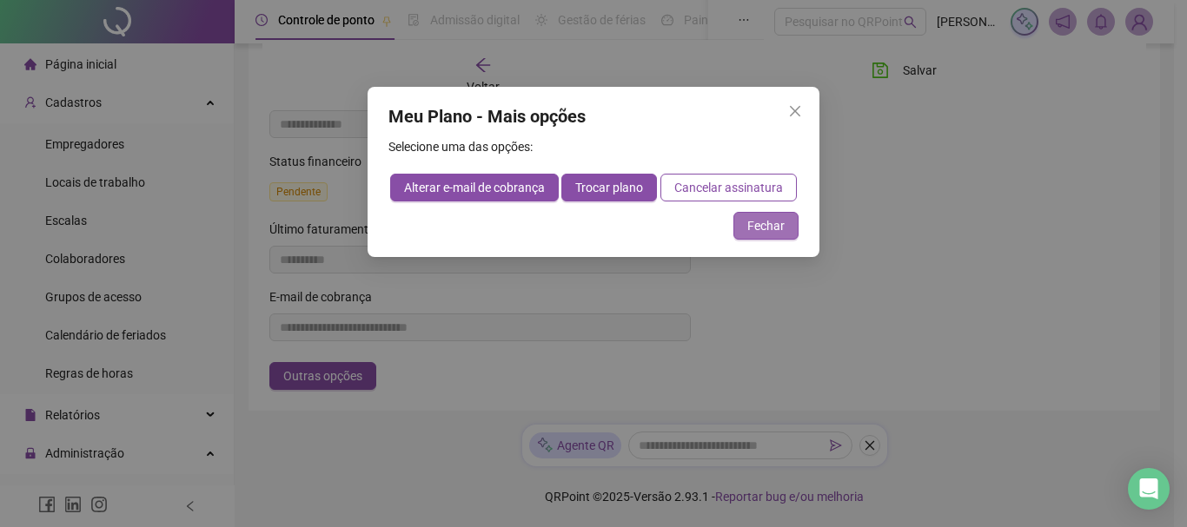
click at [777, 231] on span "Fechar" at bounding box center [765, 225] width 37 height 19
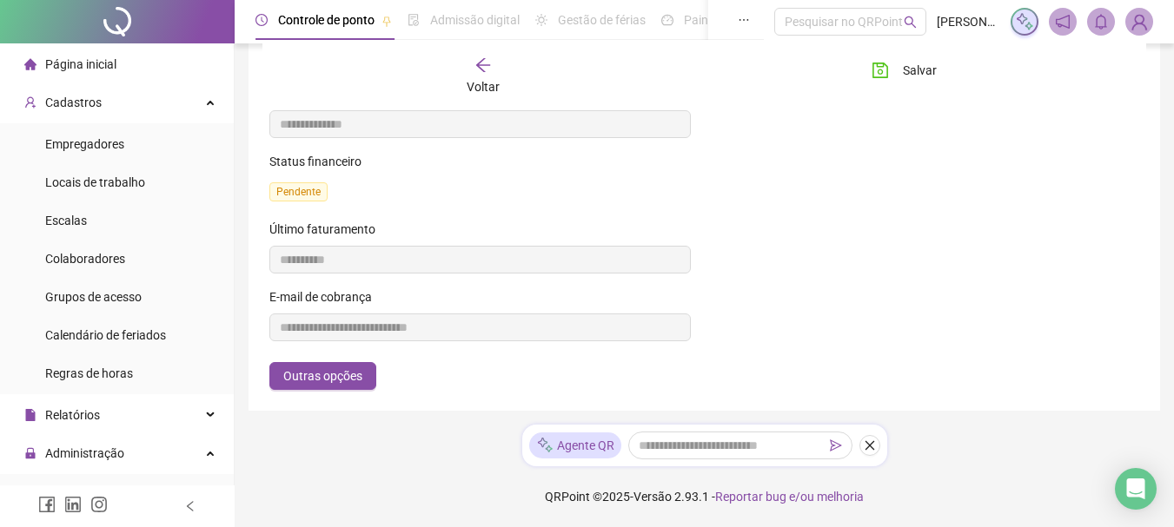
click at [1154, 24] on header "Controle de ponto Admissão digital Gestão de férias Painel do DP Folha de pagam…" at bounding box center [704, 21] width 939 height 43
click at [1139, 24] on img at bounding box center [1139, 22] width 26 height 26
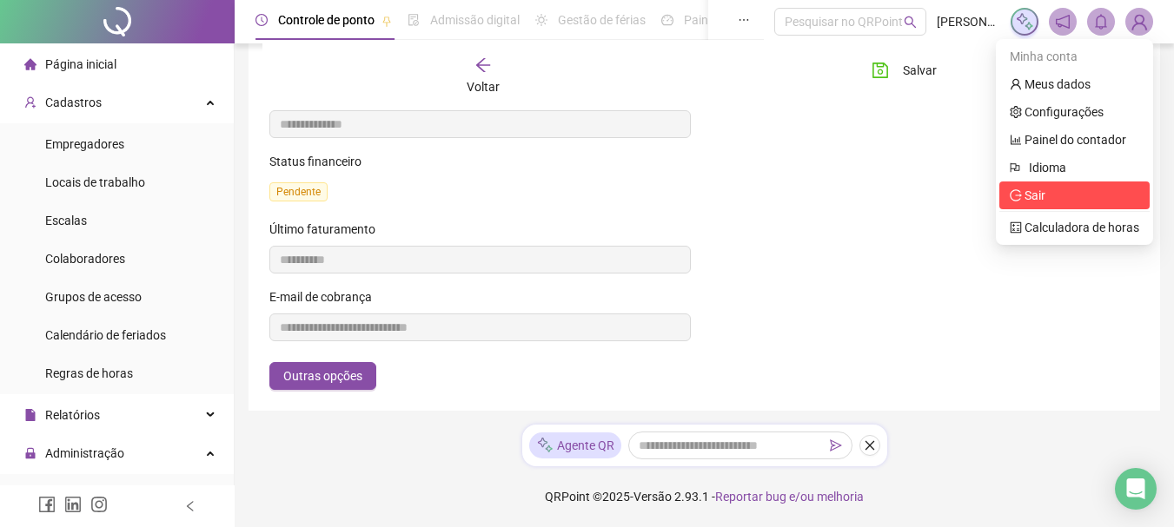
click at [1042, 195] on span "Sair" at bounding box center [1034, 195] width 21 height 14
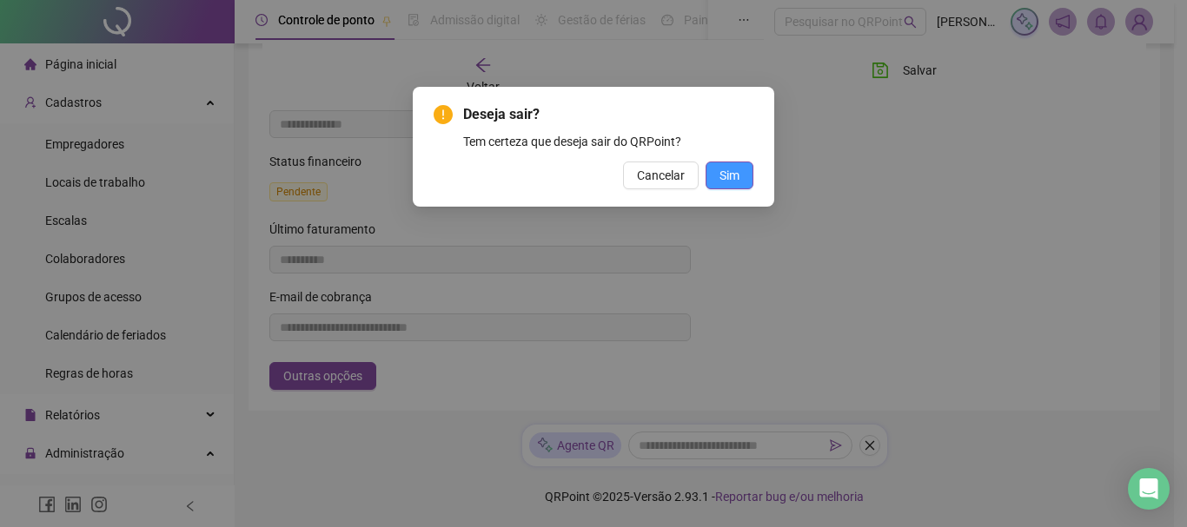
click at [731, 173] on span "Sim" at bounding box center [729, 175] width 20 height 19
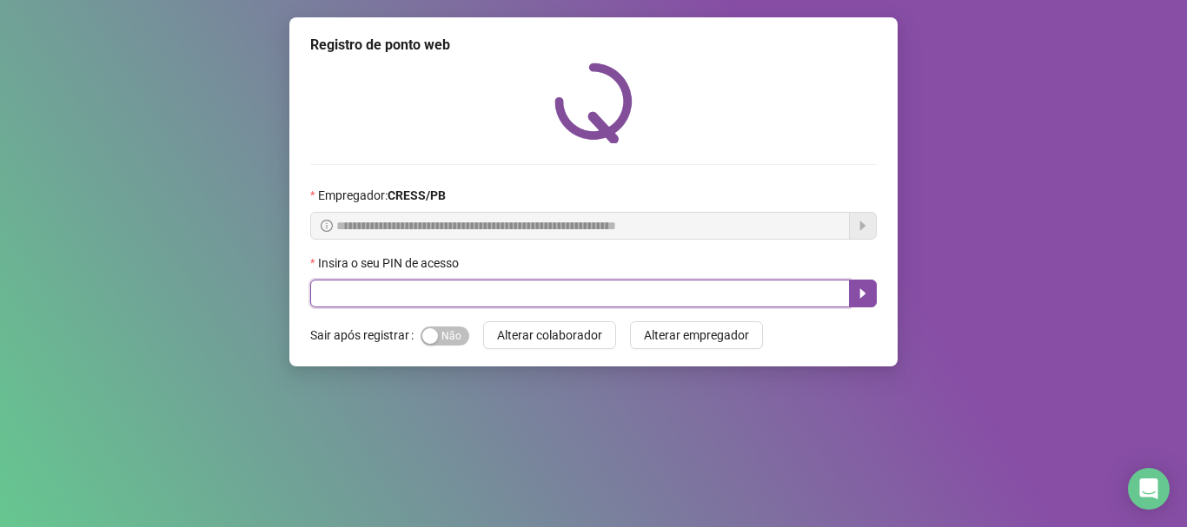
click at [572, 296] on input "text" at bounding box center [579, 294] width 539 height 28
type input "*****"
click at [866, 296] on icon "caret-right" at bounding box center [863, 294] width 14 height 14
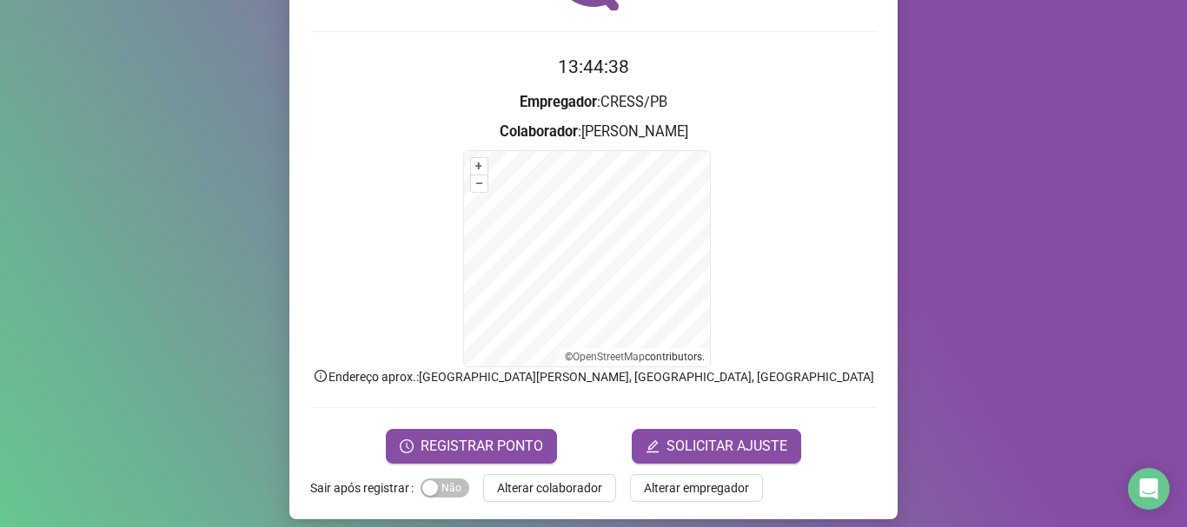
scroll to position [146, 0]
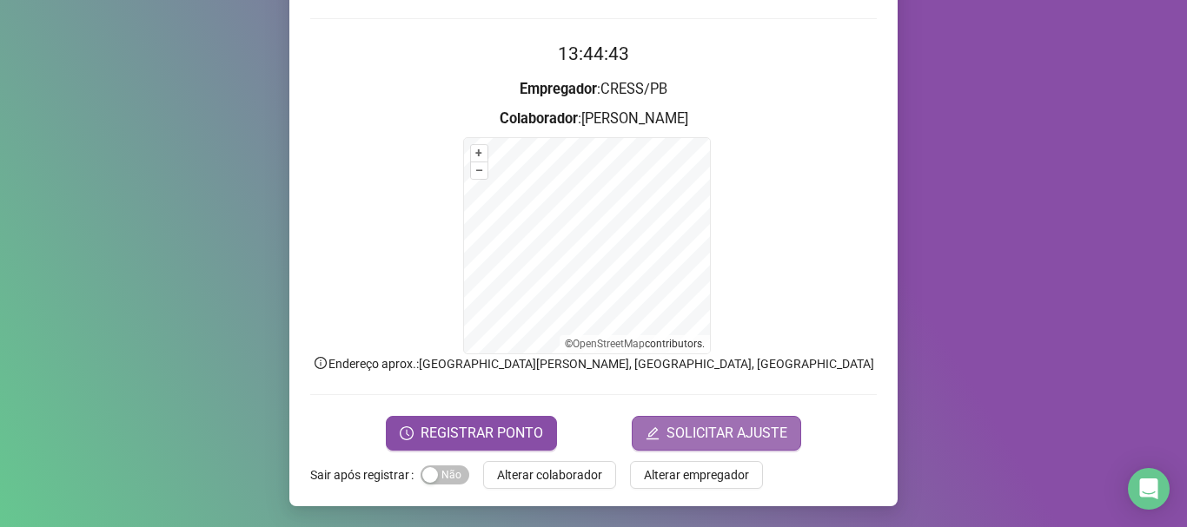
click at [730, 432] on span "SOLICITAR AJUSTE" at bounding box center [726, 433] width 121 height 21
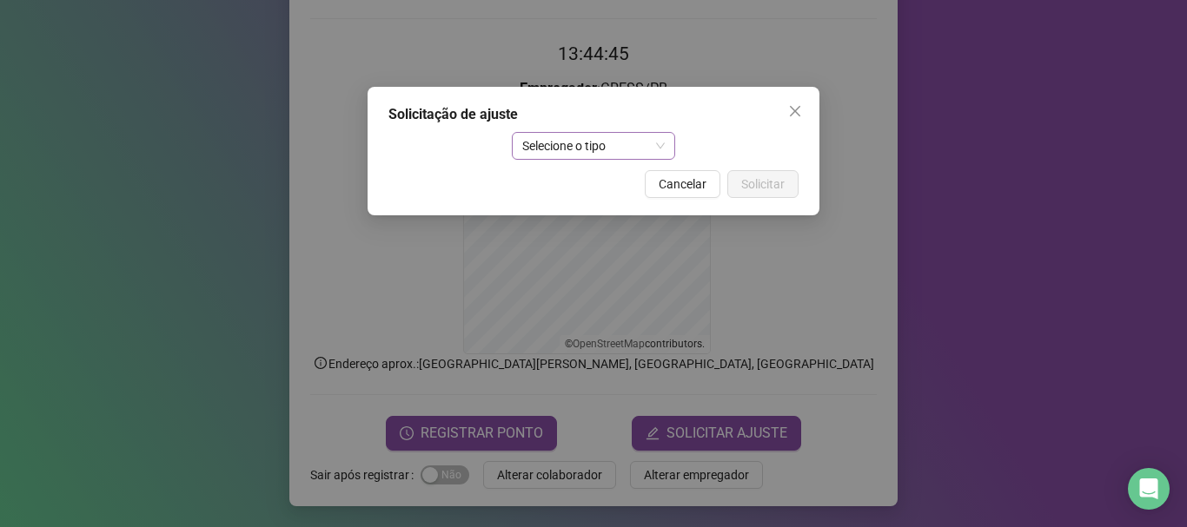
click at [652, 148] on span "Selecione o tipo" at bounding box center [593, 146] width 143 height 26
click at [795, 105] on icon "close" at bounding box center [795, 111] width 14 height 14
